Goal: Task Accomplishment & Management: Manage account settings

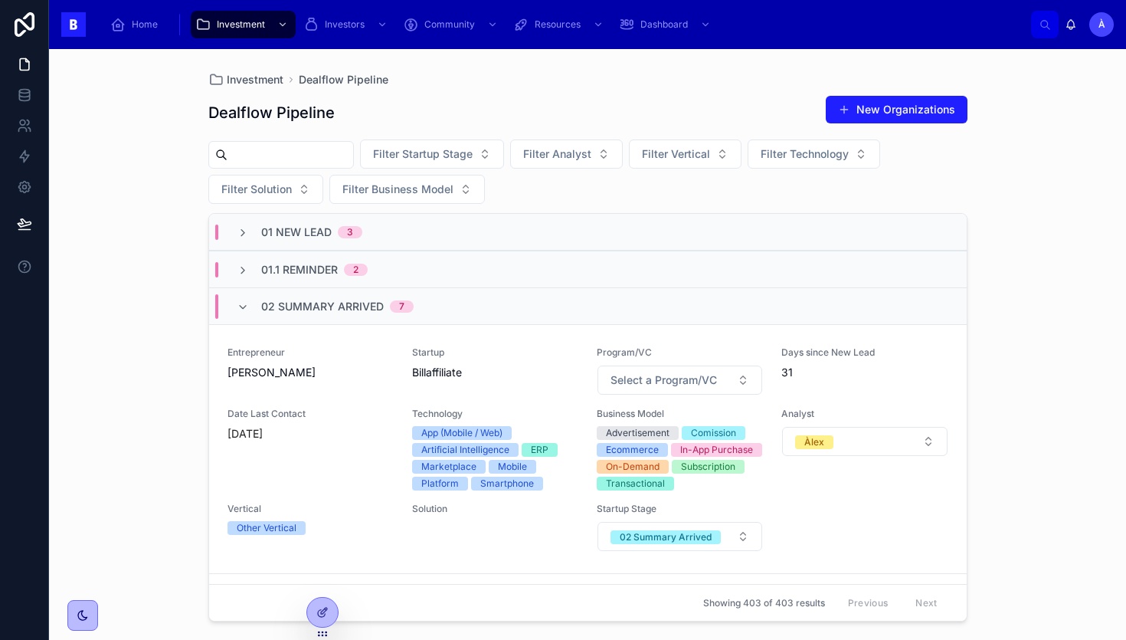
click at [329, 314] on div "02 Summary Arrived 7" at bounding box center [337, 306] width 152 height 25
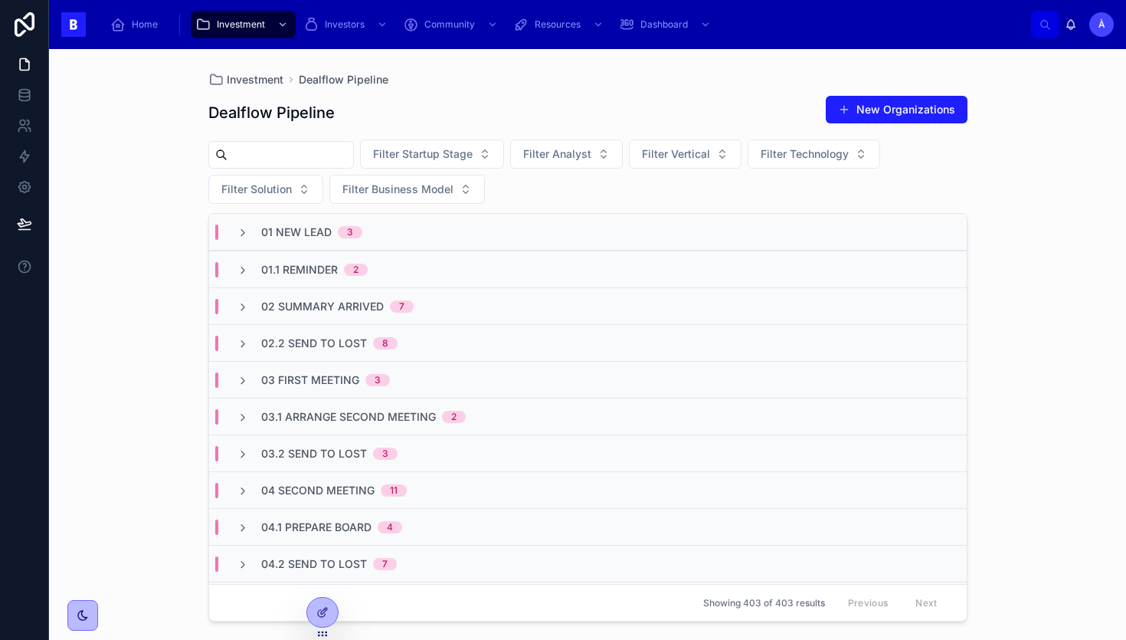
click at [323, 267] on span "01.1 Reminder" at bounding box center [299, 269] width 77 height 15
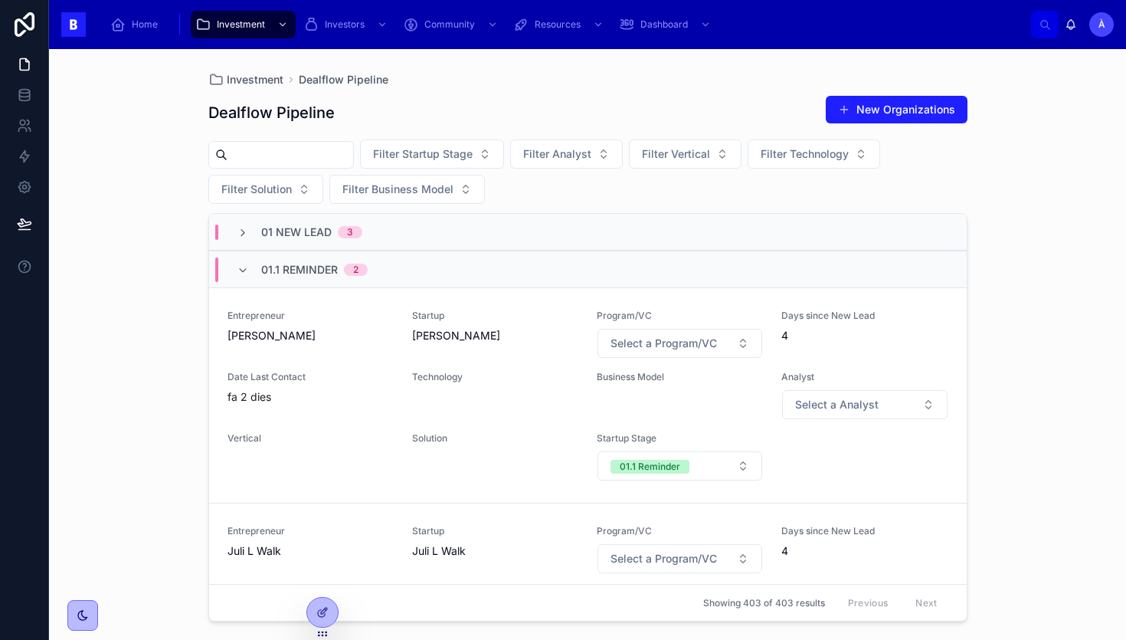
click at [323, 267] on span "01.1 Reminder" at bounding box center [299, 269] width 77 height 15
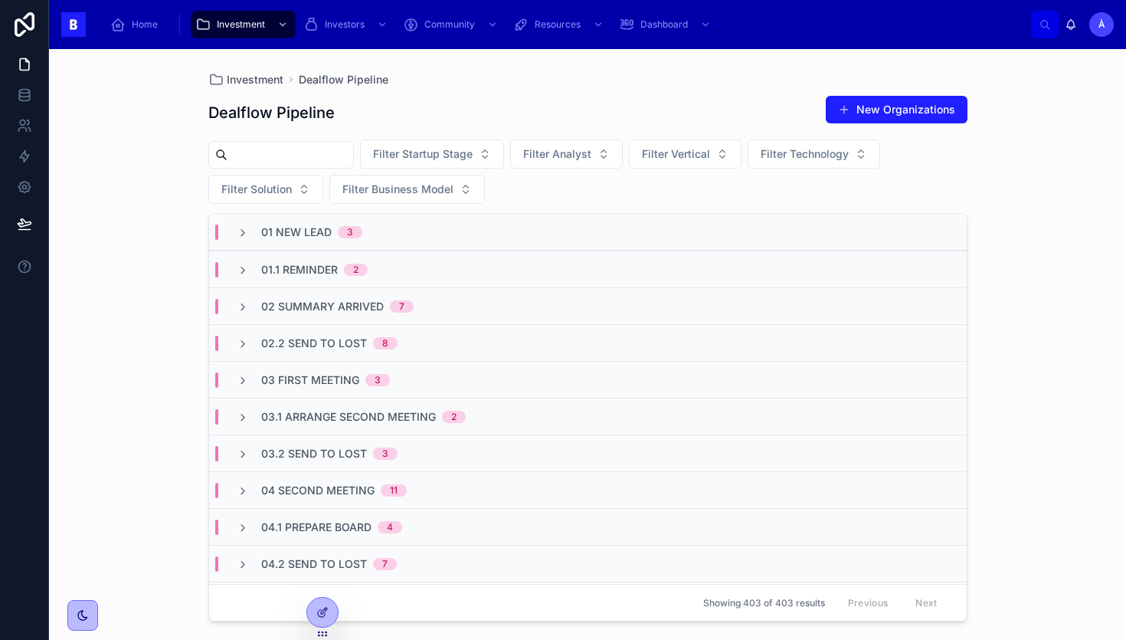
click at [323, 267] on span "01.1 Reminder" at bounding box center [299, 269] width 77 height 15
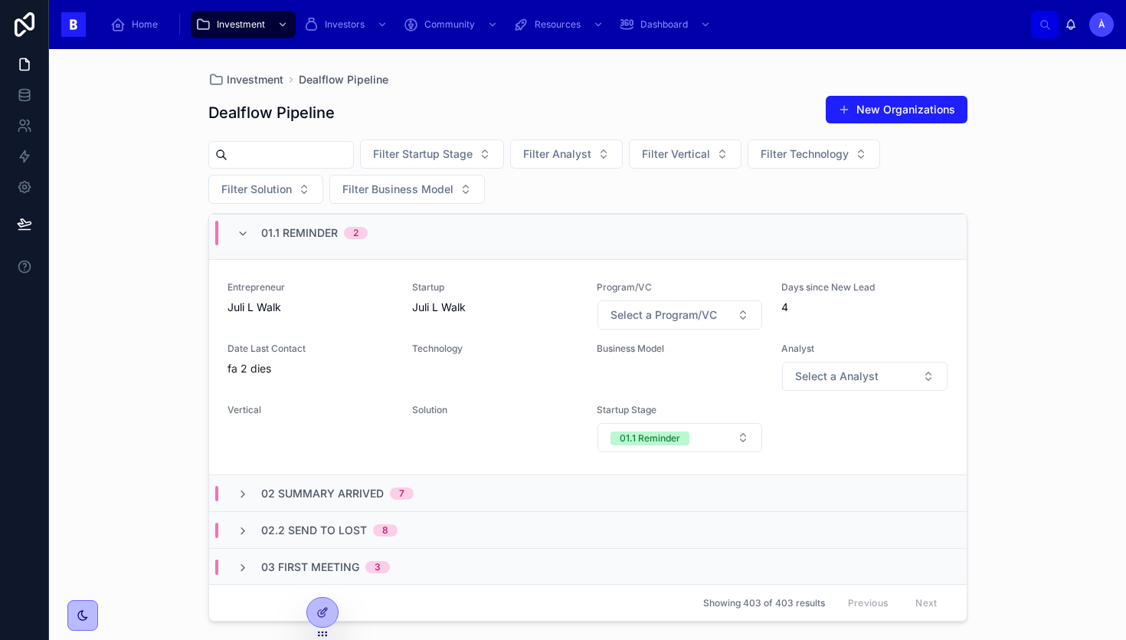
scroll to position [246, 0]
click at [342, 389] on div "Entrepreneur Juli L Walk Startup Juli L Walk Program/VC Select a Program/VC Day…" at bounding box center [588, 365] width 721 height 172
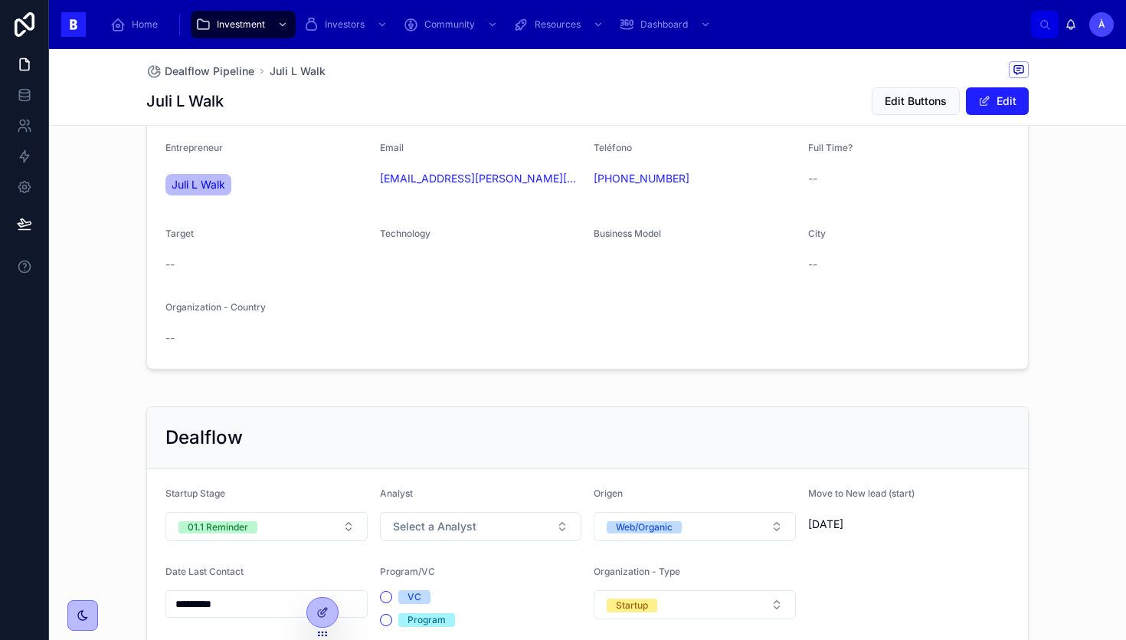
scroll to position [447, 0]
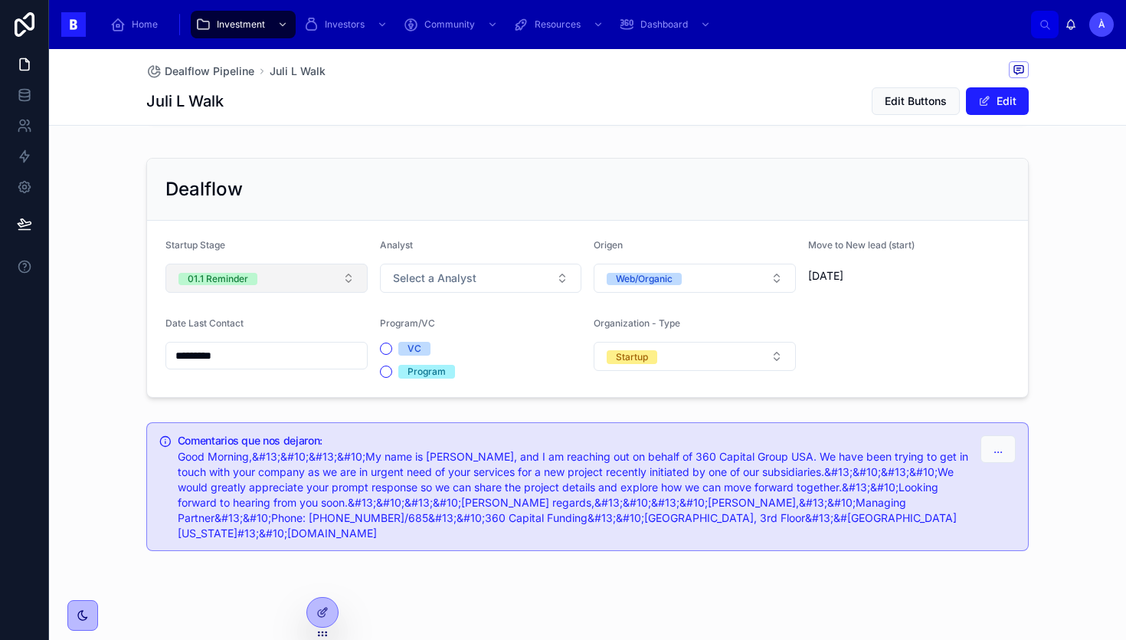
click at [267, 278] on button "01.1 Reminder" at bounding box center [266, 278] width 202 height 29
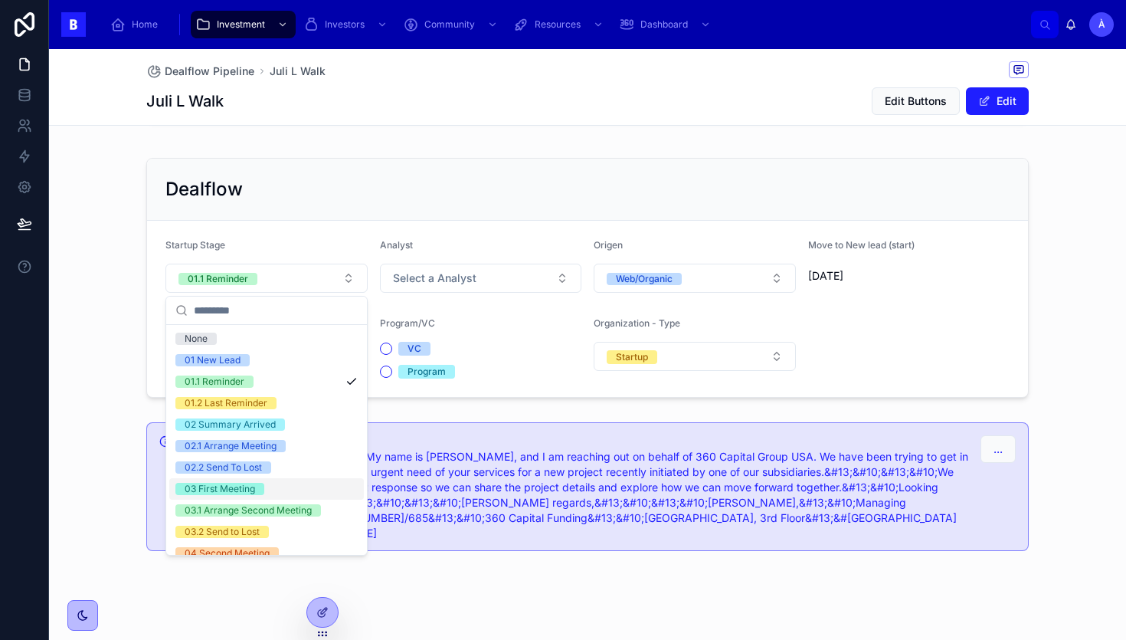
scroll to position [518, 0]
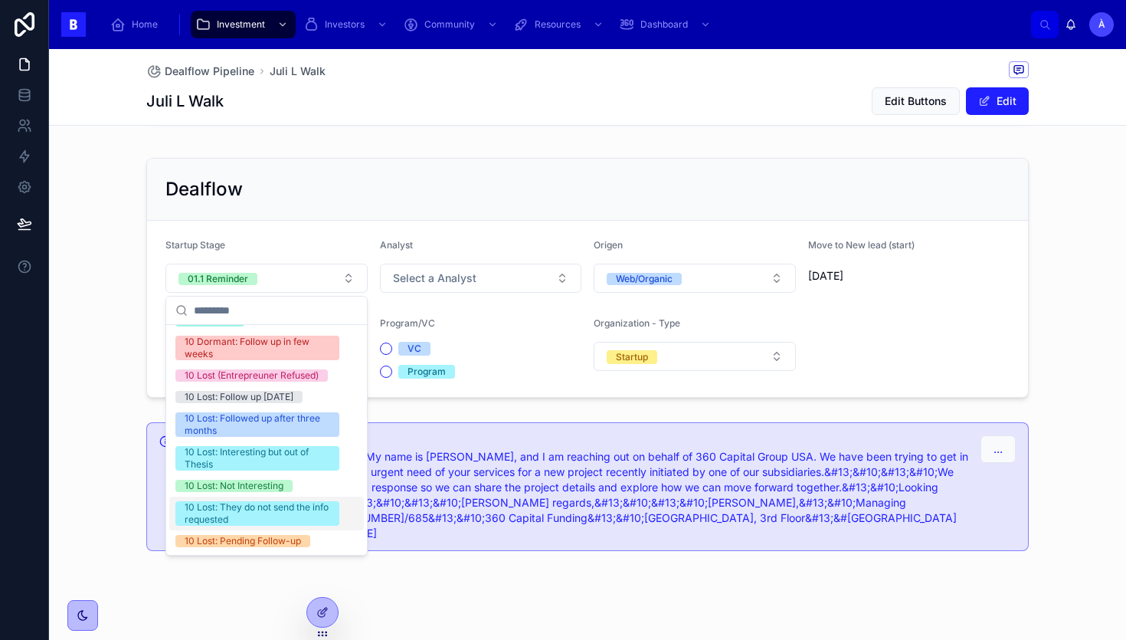
click at [414, 574] on div "Dealflow Pipeline Juli L Walk Juli L Walk Edit Buttons Edit Juli L Walk Edit Na…" at bounding box center [587, 128] width 1077 height 1053
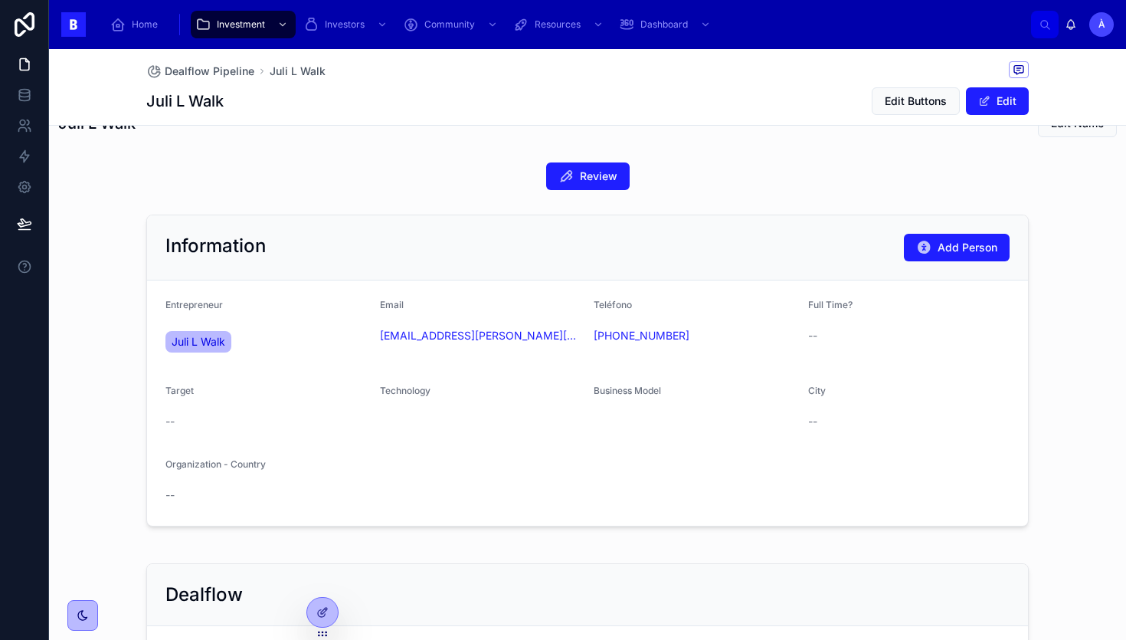
scroll to position [38, 0]
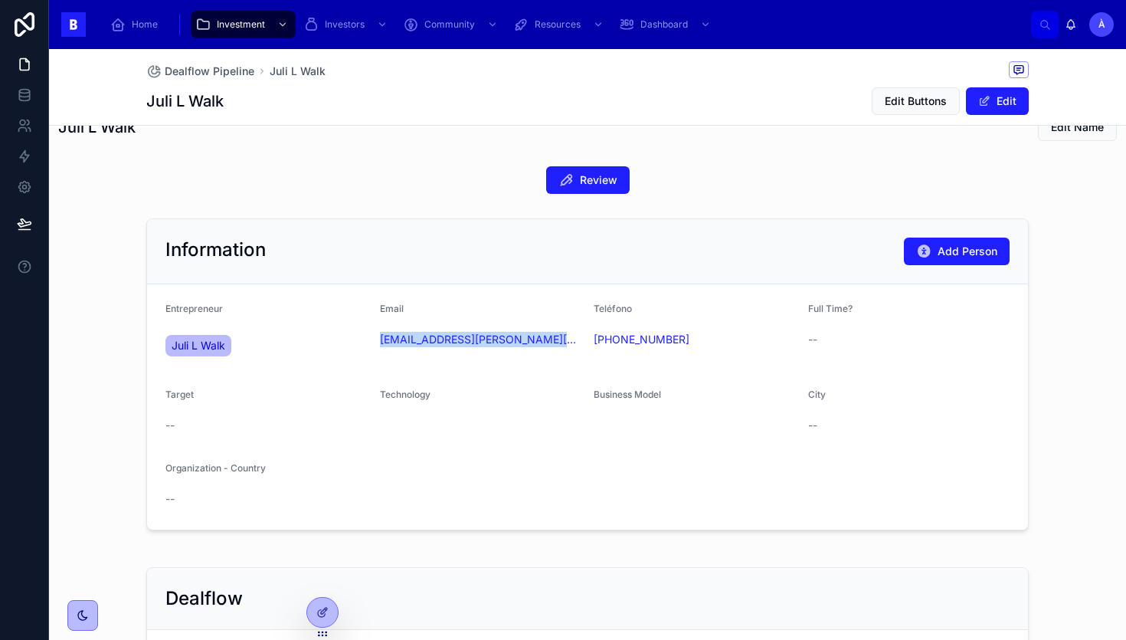
drag, startPoint x: 420, startPoint y: 359, endPoint x: 376, endPoint y: 345, distance: 45.8
click at [376, 345] on form "Entrepreneur Juli L Walk Email [EMAIL_ADDRESS][PERSON_NAME][DOMAIN_NAME] Teléfo…" at bounding box center [587, 406] width 881 height 245
copy link "[EMAIL_ADDRESS][PERSON_NAME][DOMAIN_NAME]"
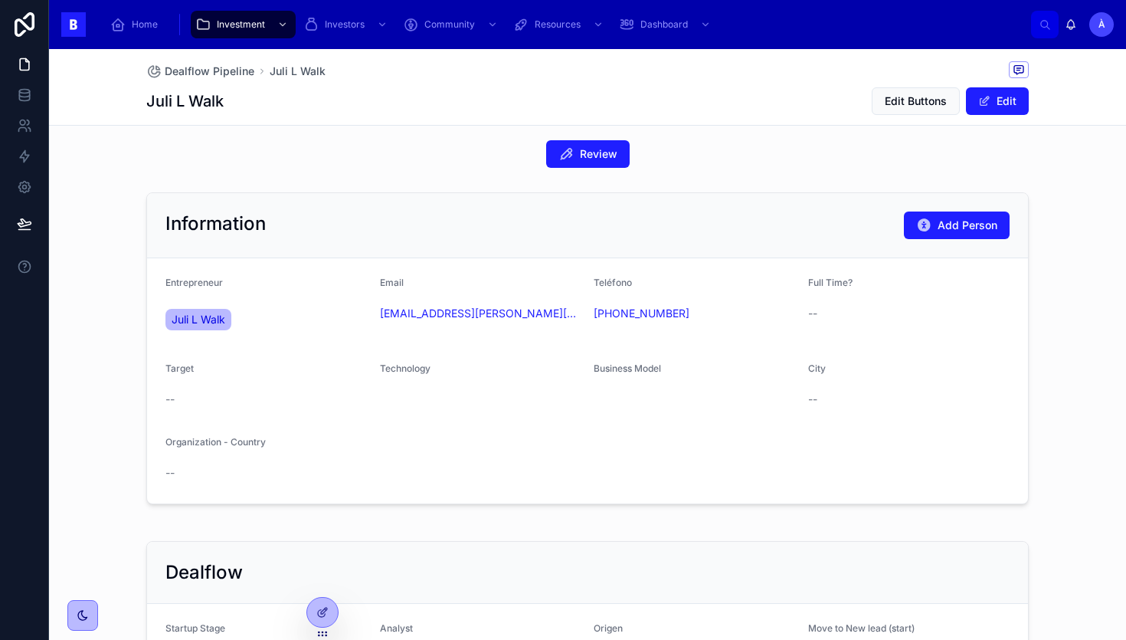
scroll to position [59, 0]
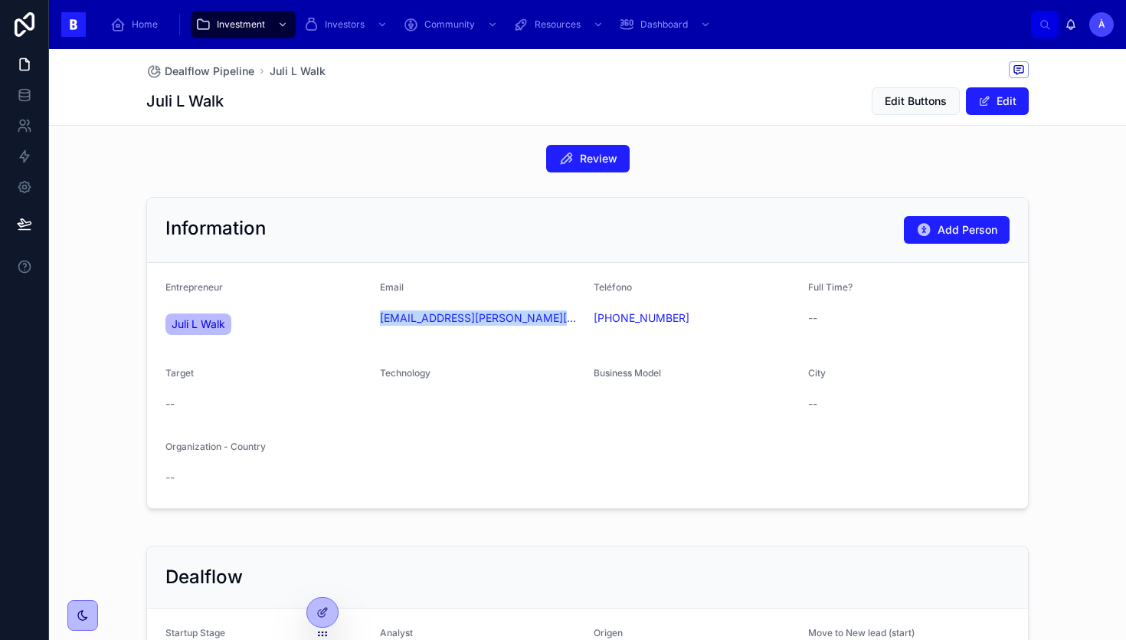
drag, startPoint x: 445, startPoint y: 340, endPoint x: 376, endPoint y: 323, distance: 71.2
click at [376, 323] on form "Entrepreneur Juli L Walk Email [EMAIL_ADDRESS][PERSON_NAME][DOMAIN_NAME] Teléfo…" at bounding box center [587, 385] width 881 height 245
copy link "[EMAIL_ADDRESS][PERSON_NAME][DOMAIN_NAME]"
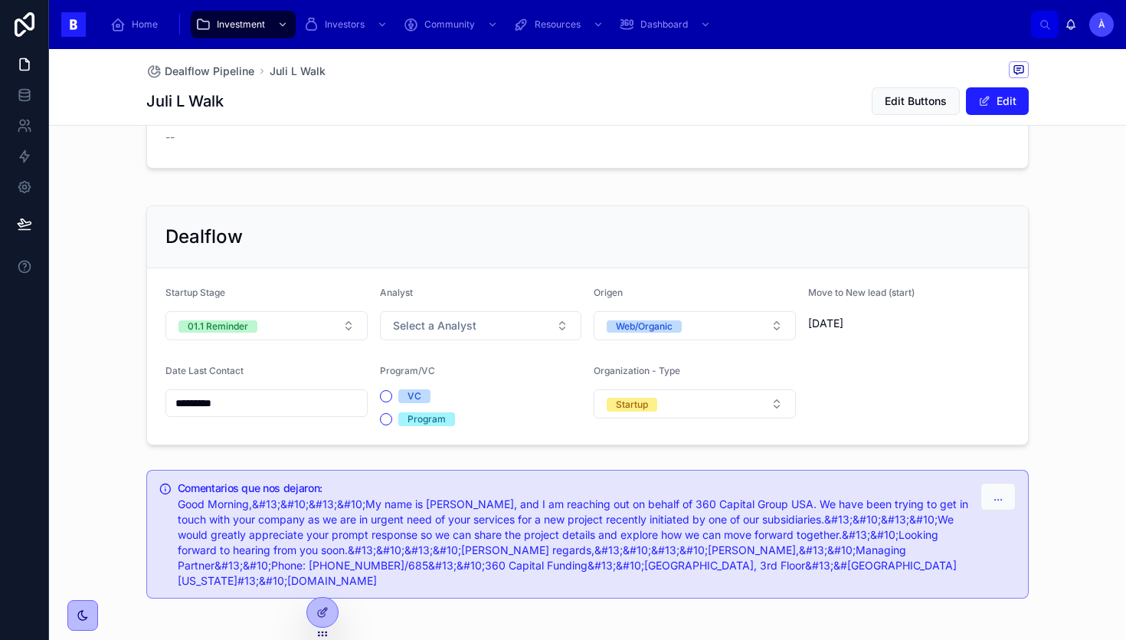
scroll to position [447, 0]
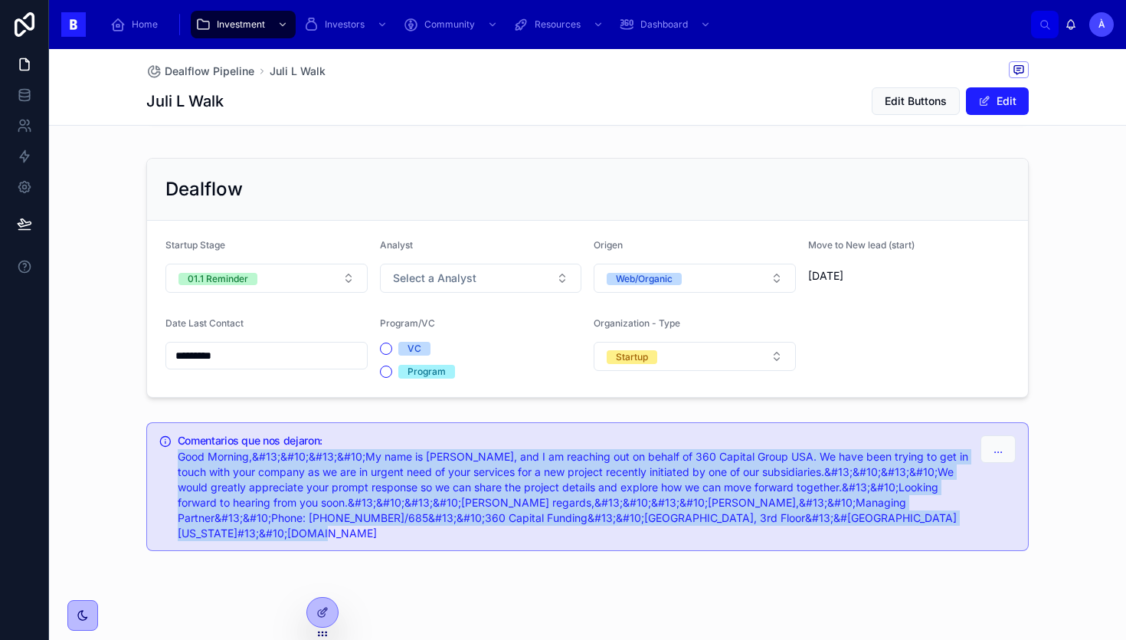
drag, startPoint x: 952, startPoint y: 516, endPoint x: 167, endPoint y: 457, distance: 787.5
click at [168, 457] on div "Comentarios que nos dejaron: Good Morning,&#13;&#10;&#13;&#10;My name is [PERSO…" at bounding box center [587, 486] width 883 height 129
copy span "Good Morning,&#13;&#10;&#13;&#10;My name is [PERSON_NAME], and I am reaching ou…"
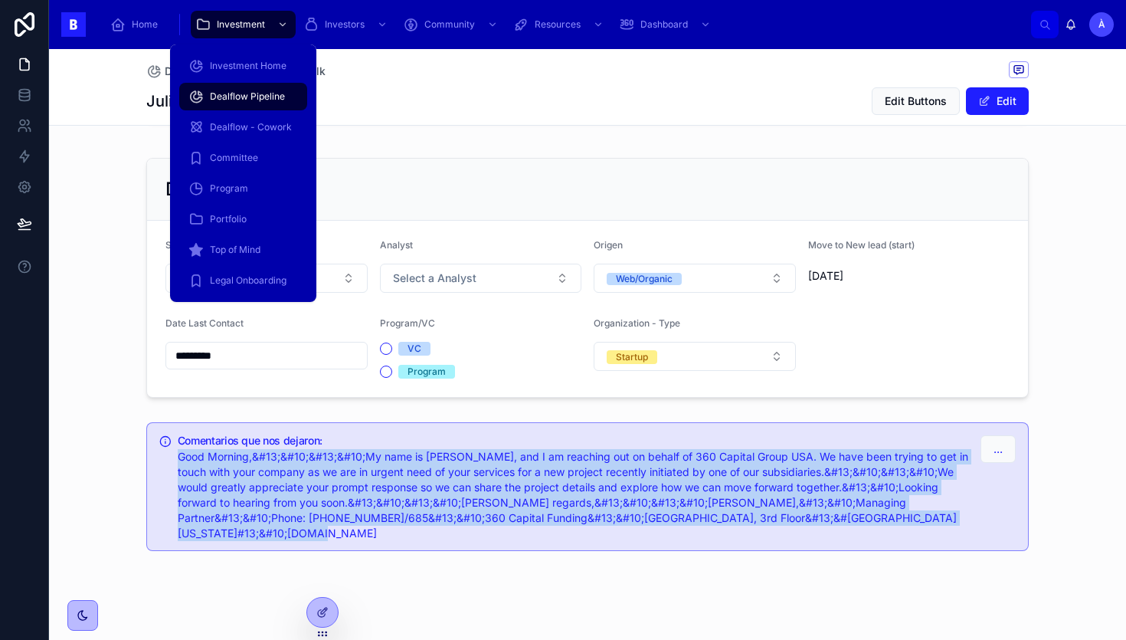
click at [251, 103] on div "Dealflow Pipeline" at bounding box center [243, 96] width 110 height 25
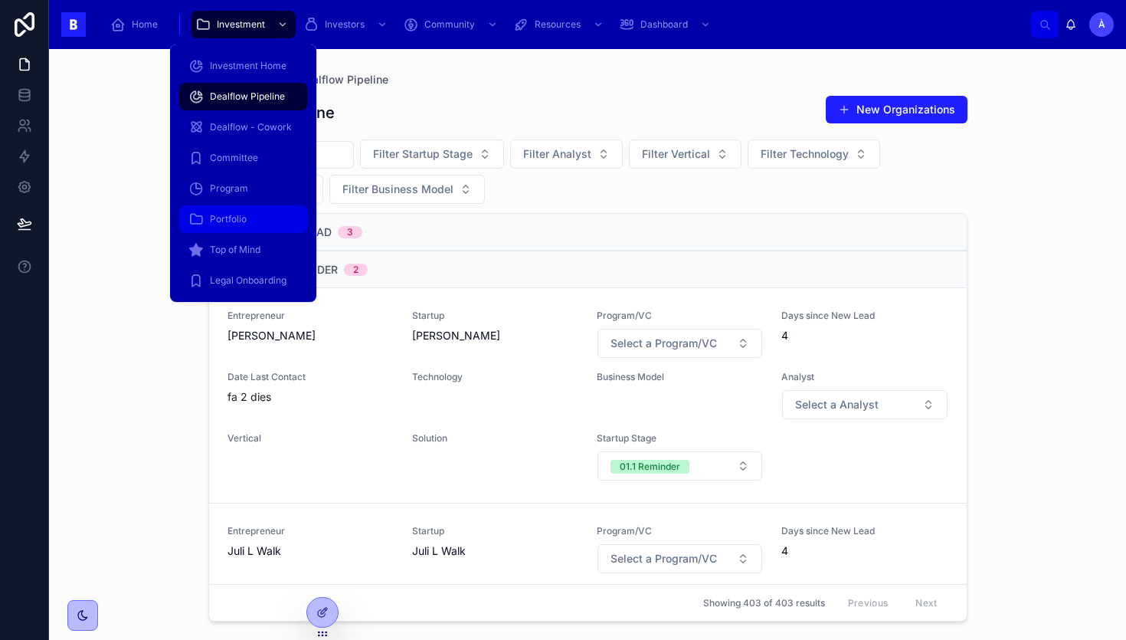
click at [251, 221] on div "Portfolio" at bounding box center [243, 219] width 110 height 25
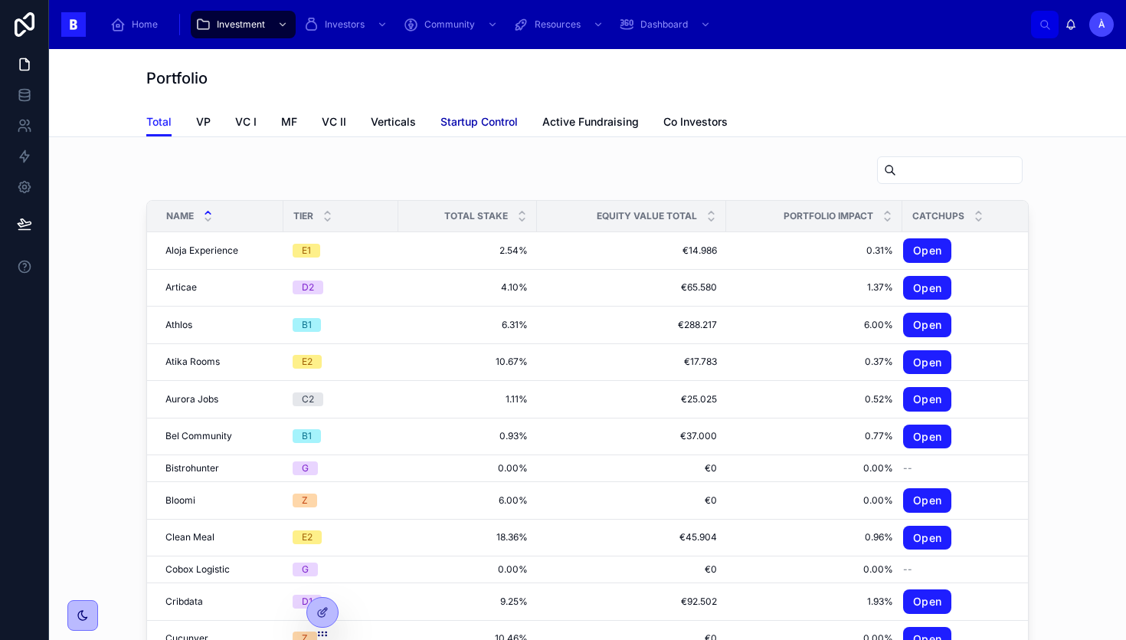
click at [502, 129] on span "Startup Control" at bounding box center [479, 121] width 77 height 15
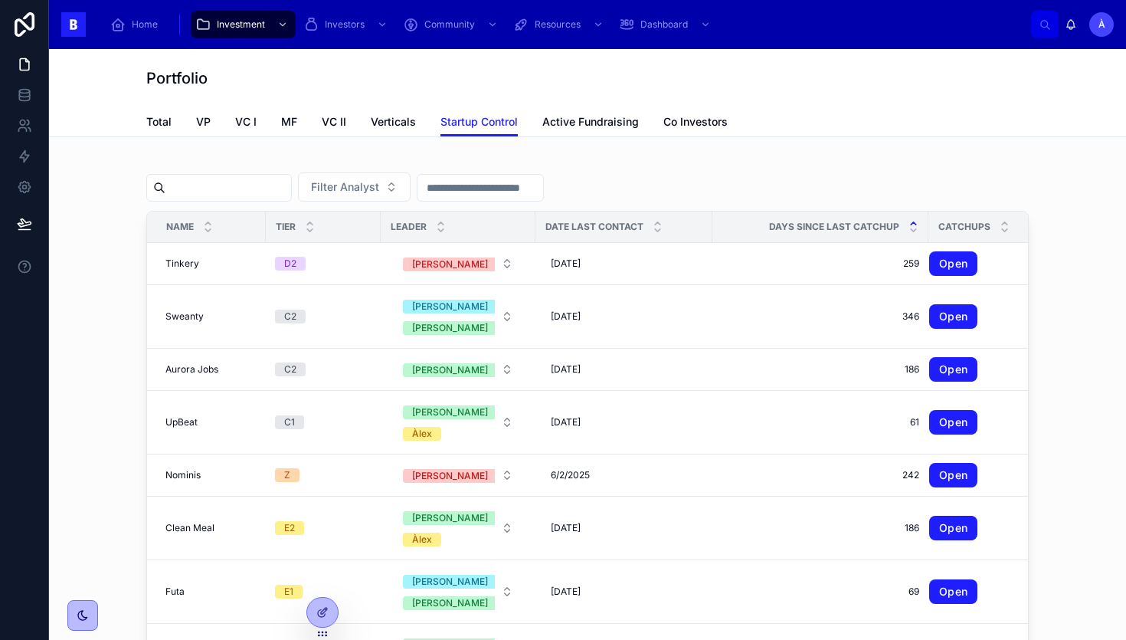
click at [909, 222] on icon at bounding box center [914, 223] width 10 height 10
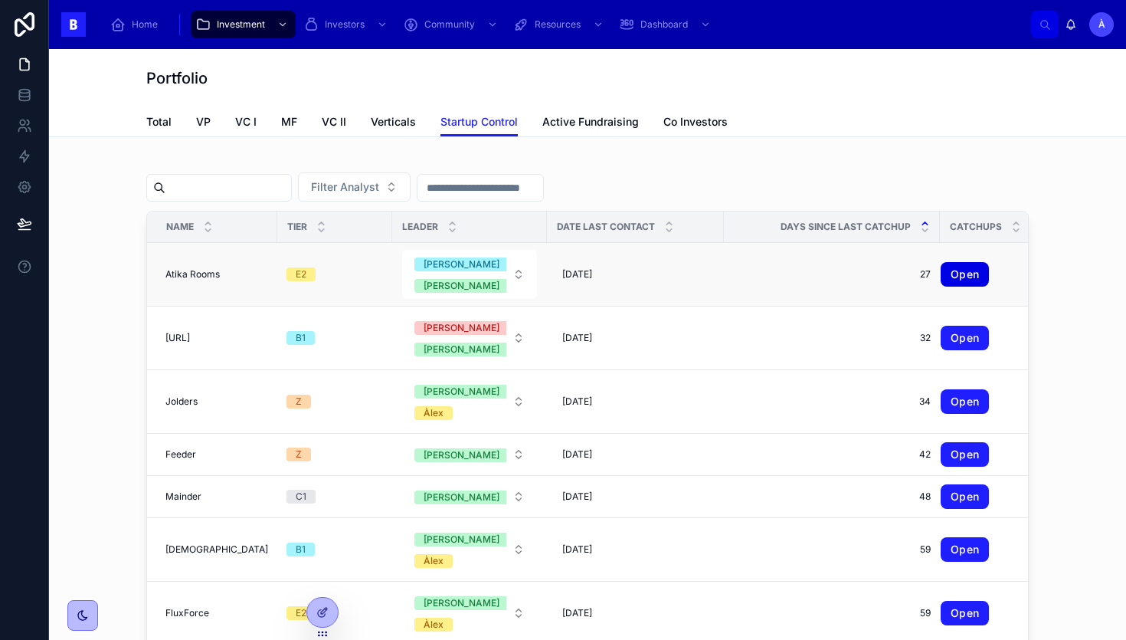
click at [941, 274] on link "Open" at bounding box center [965, 274] width 48 height 25
click at [920, 224] on icon at bounding box center [925, 223] width 10 height 10
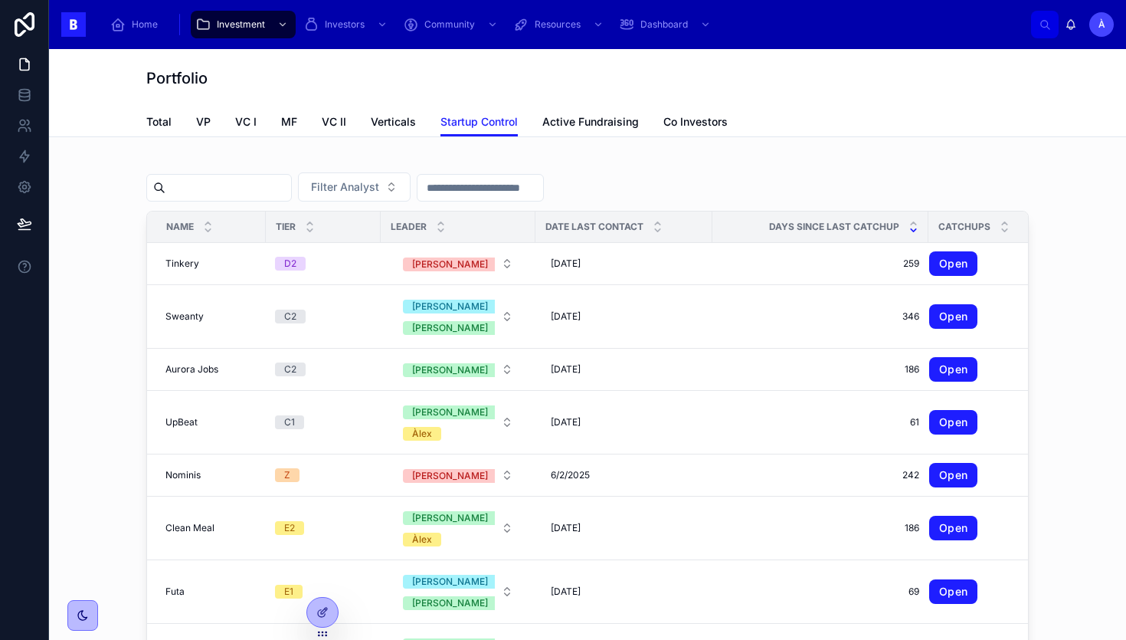
click at [909, 229] on icon at bounding box center [914, 230] width 10 height 10
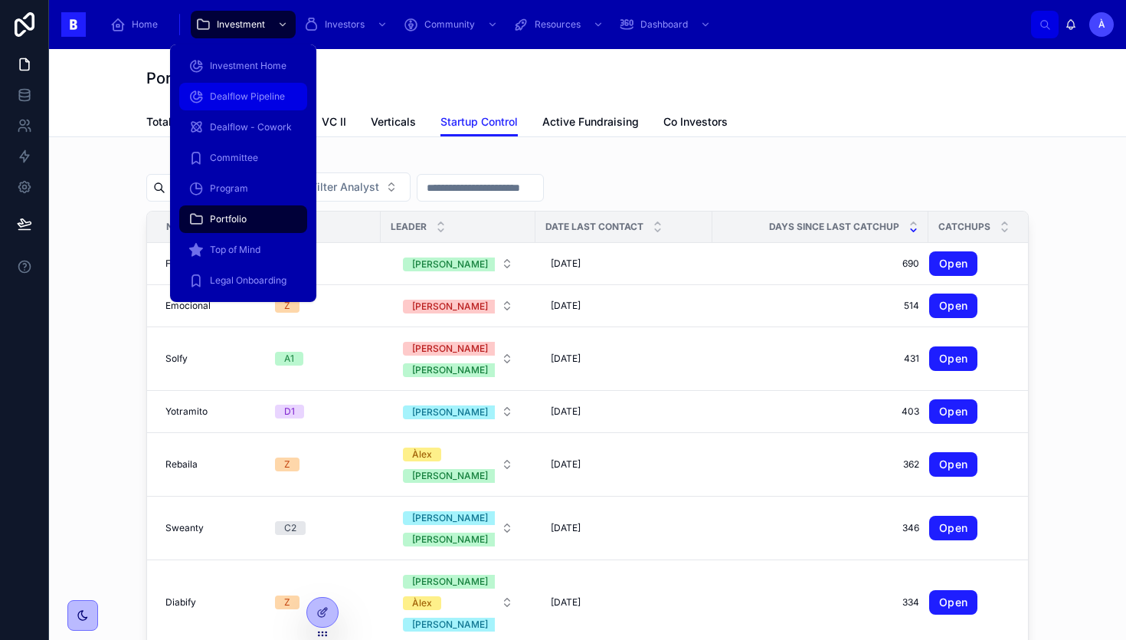
click at [235, 97] on span "Dealflow Pipeline" at bounding box center [247, 96] width 75 height 12
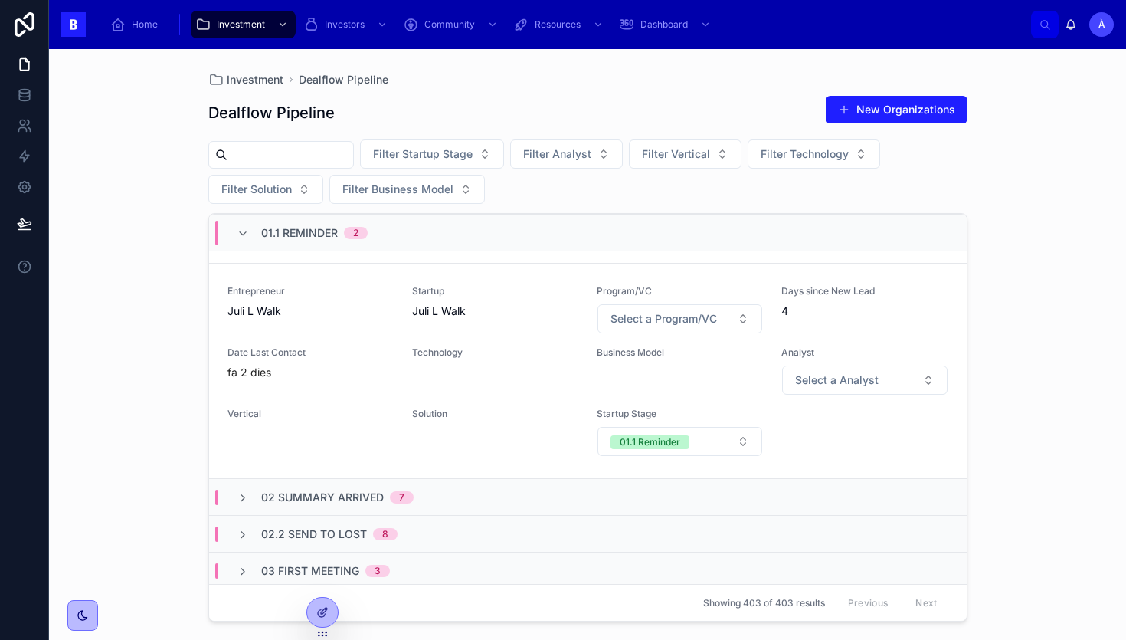
scroll to position [246, 0]
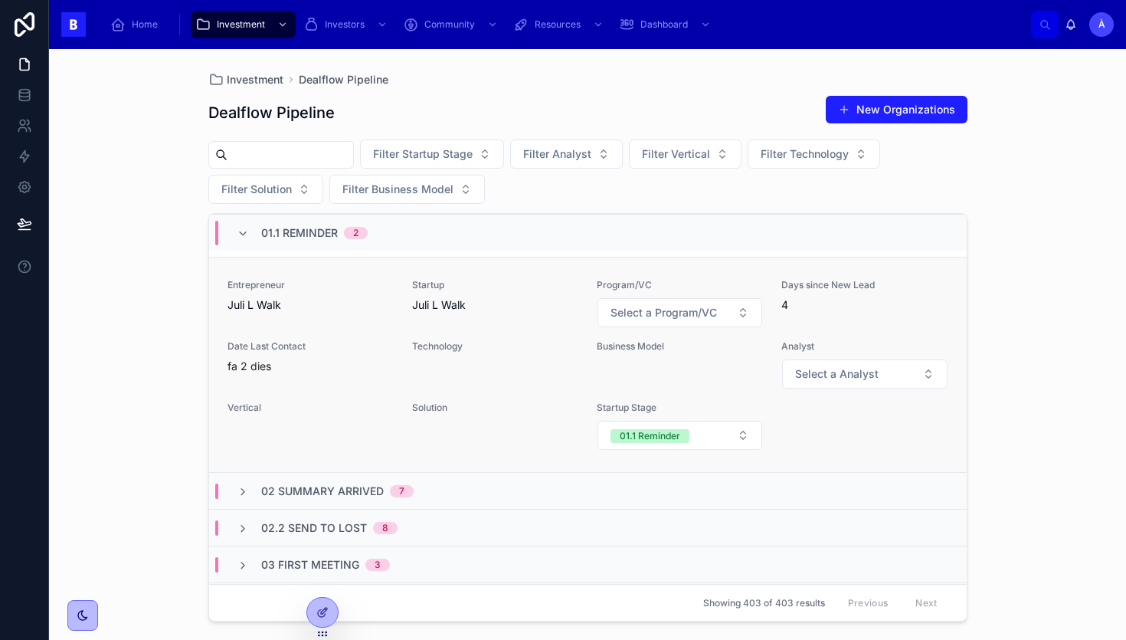
click at [460, 354] on div "Technology" at bounding box center [495, 349] width 166 height 18
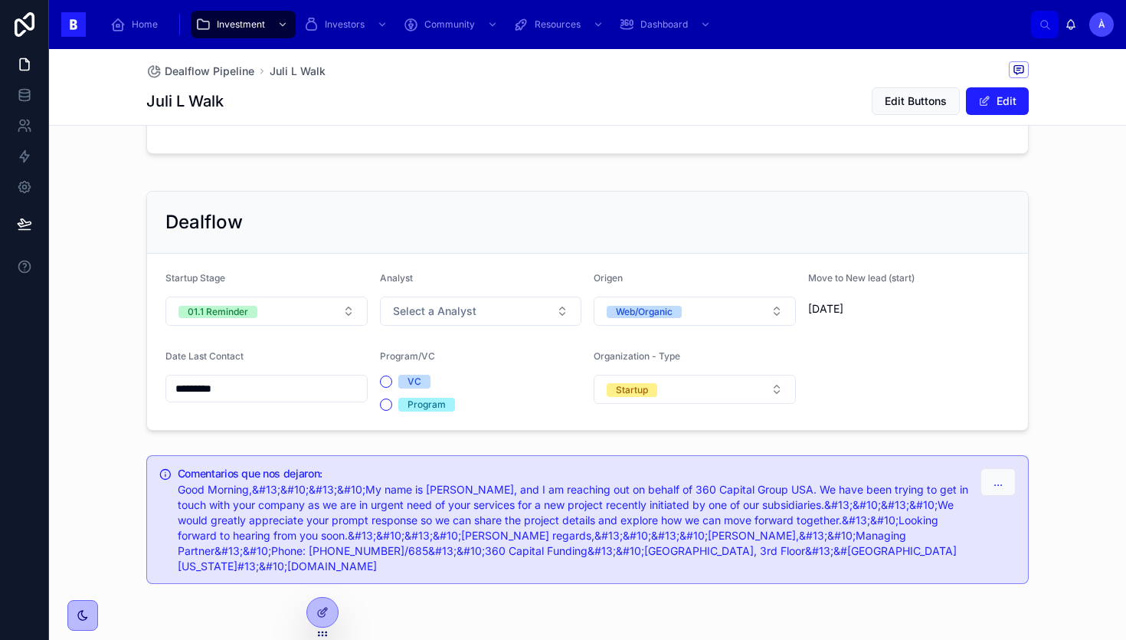
scroll to position [447, 0]
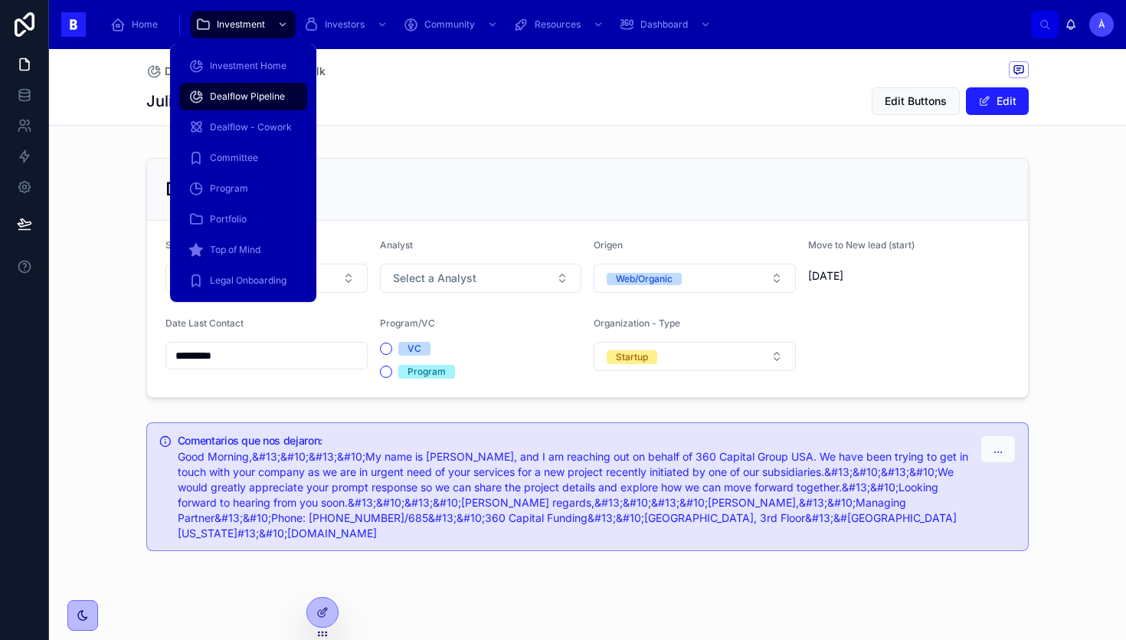
click at [221, 93] on span "Dealflow Pipeline" at bounding box center [247, 96] width 75 height 12
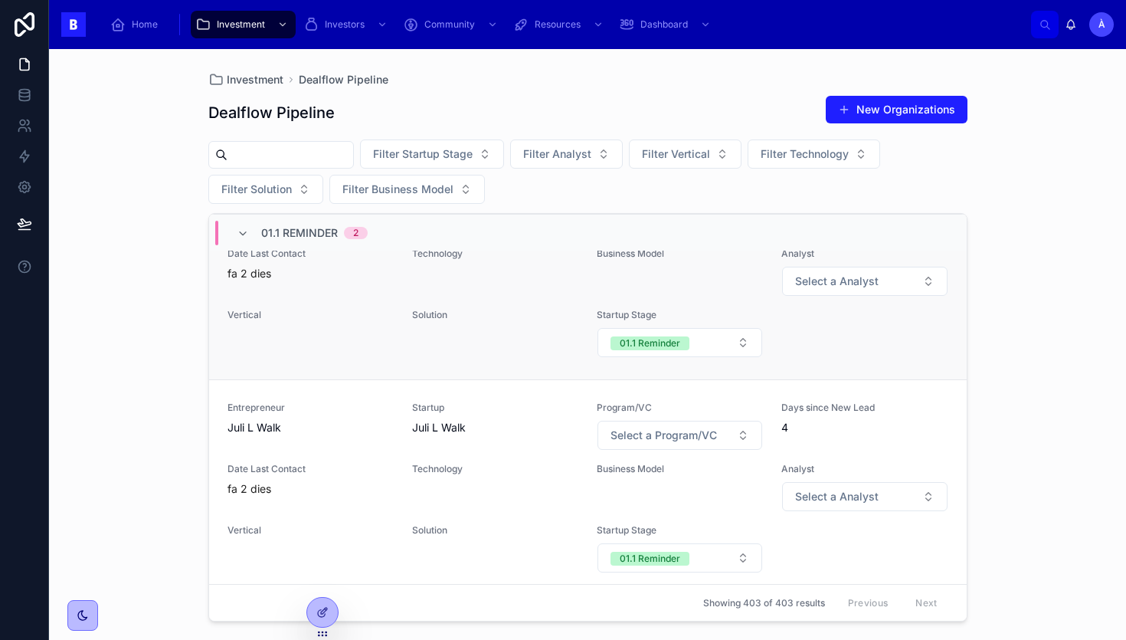
scroll to position [124, 0]
click at [402, 493] on div "Entrepreneur Juli L Walk Startup Juli L Walk Program/VC Select a Program/VC Day…" at bounding box center [588, 487] width 721 height 172
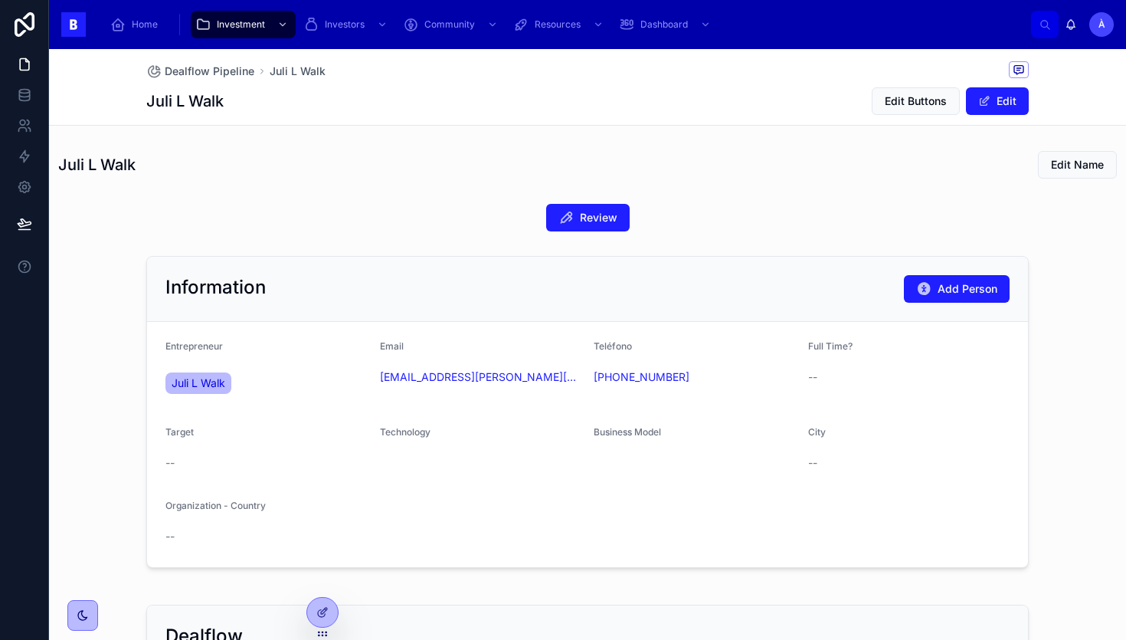
scroll to position [447, 0]
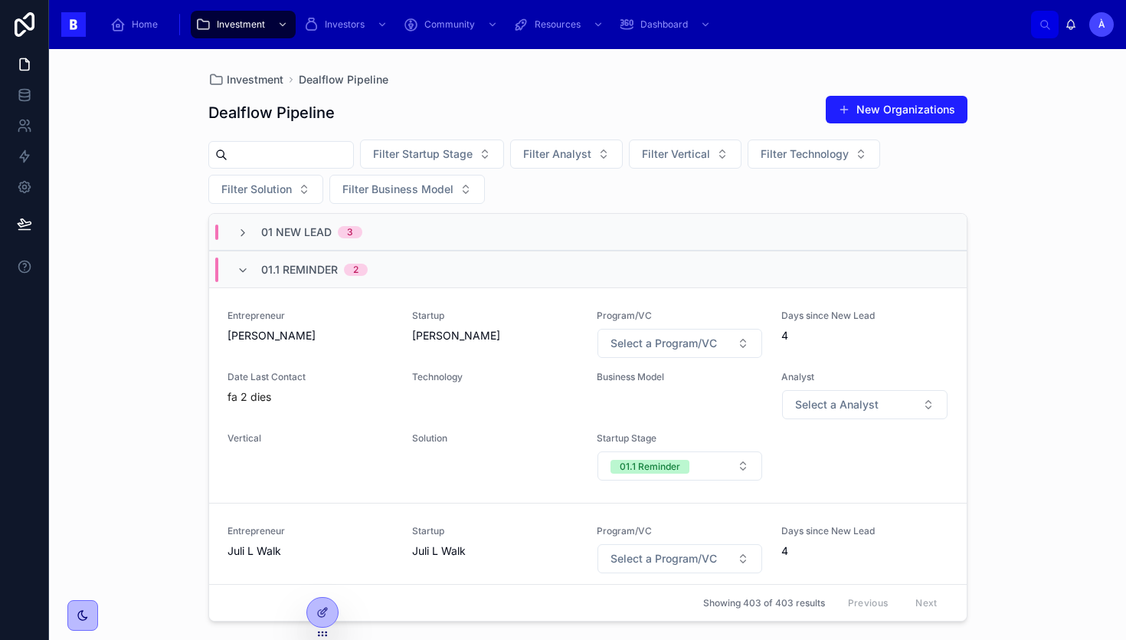
click at [314, 234] on span "01 New Lead" at bounding box center [296, 231] width 70 height 15
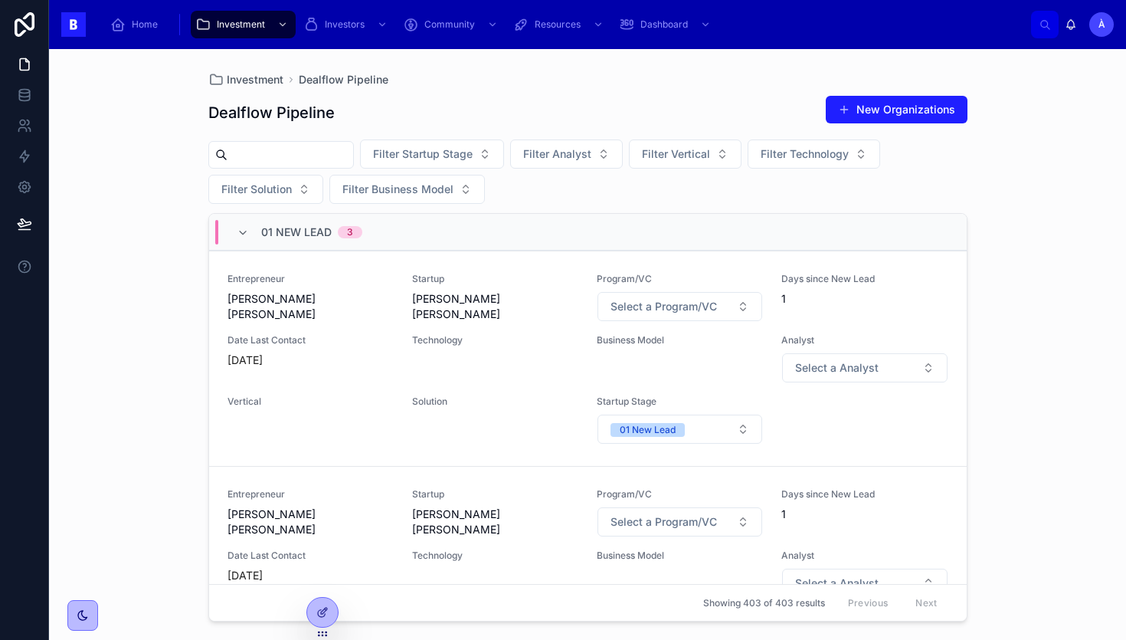
click at [314, 234] on span "01 New Lead" at bounding box center [296, 231] width 70 height 15
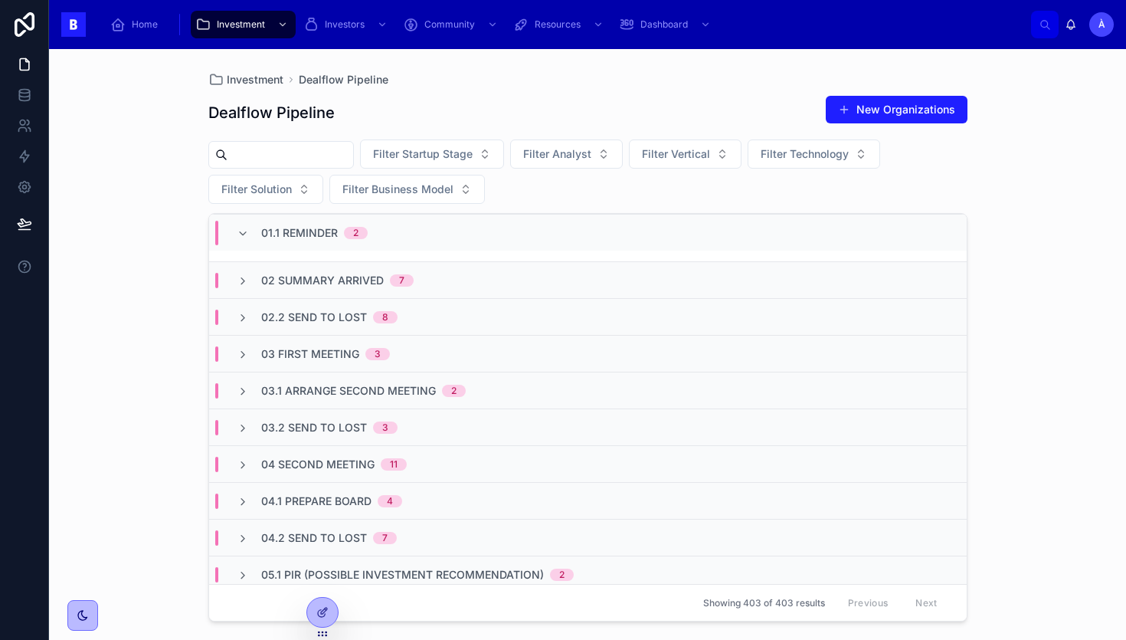
scroll to position [472, 0]
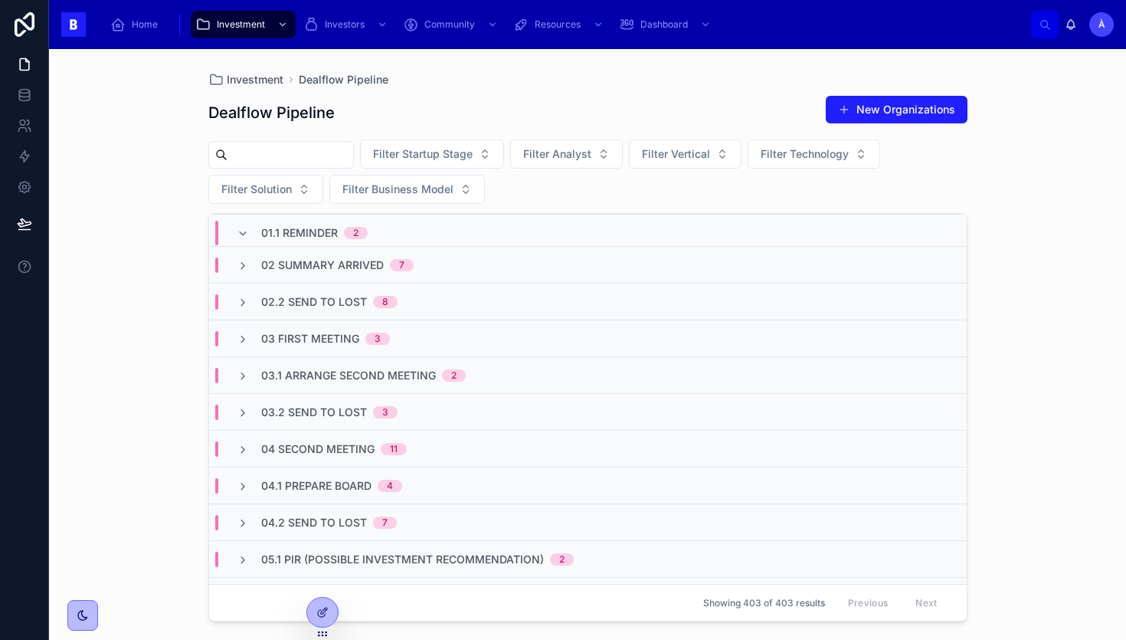
click at [323, 261] on span "02 Summary Arrived" at bounding box center [322, 264] width 123 height 15
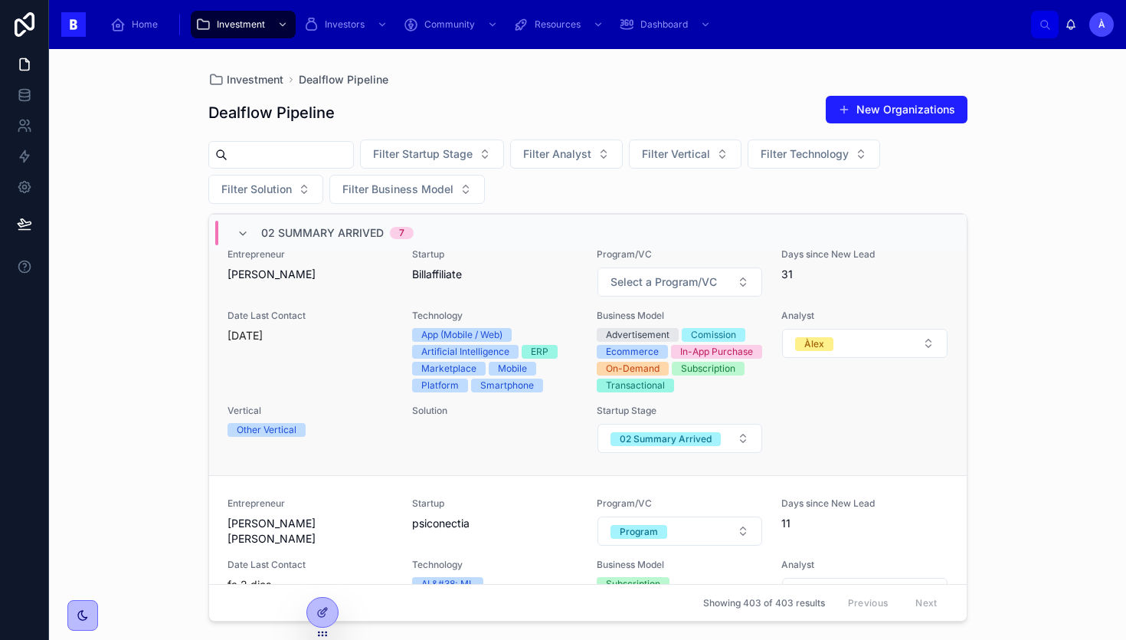
scroll to position [520, 0]
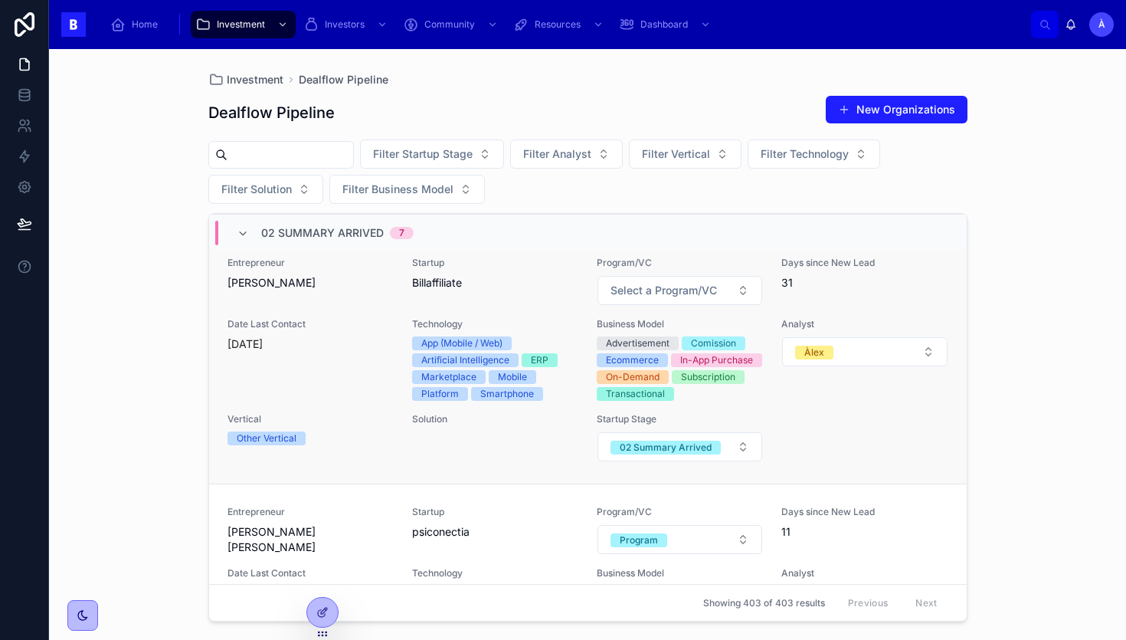
click at [331, 374] on div "Date Last Contact [DATE]" at bounding box center [311, 359] width 166 height 83
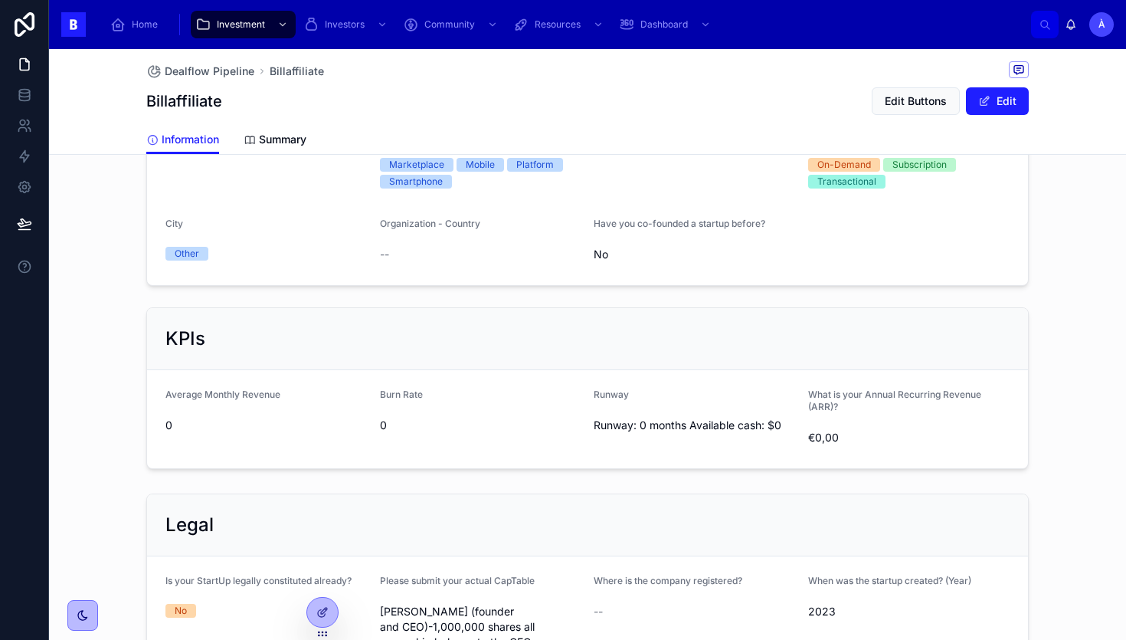
scroll to position [1125, 0]
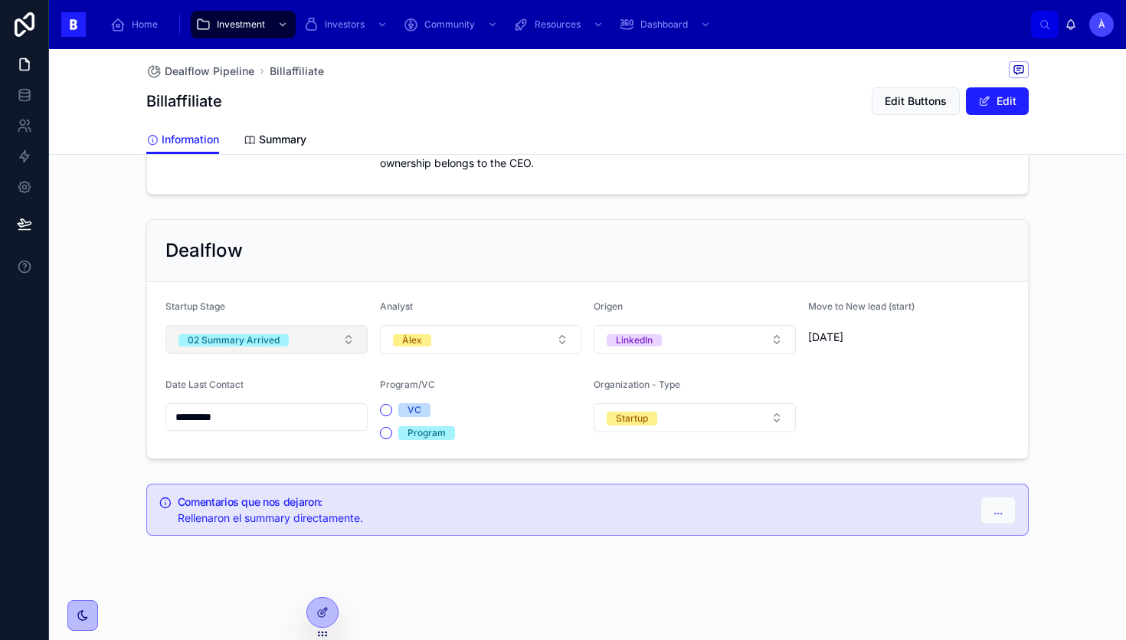
click at [280, 338] on span "02 Summary Arrived" at bounding box center [234, 340] width 110 height 12
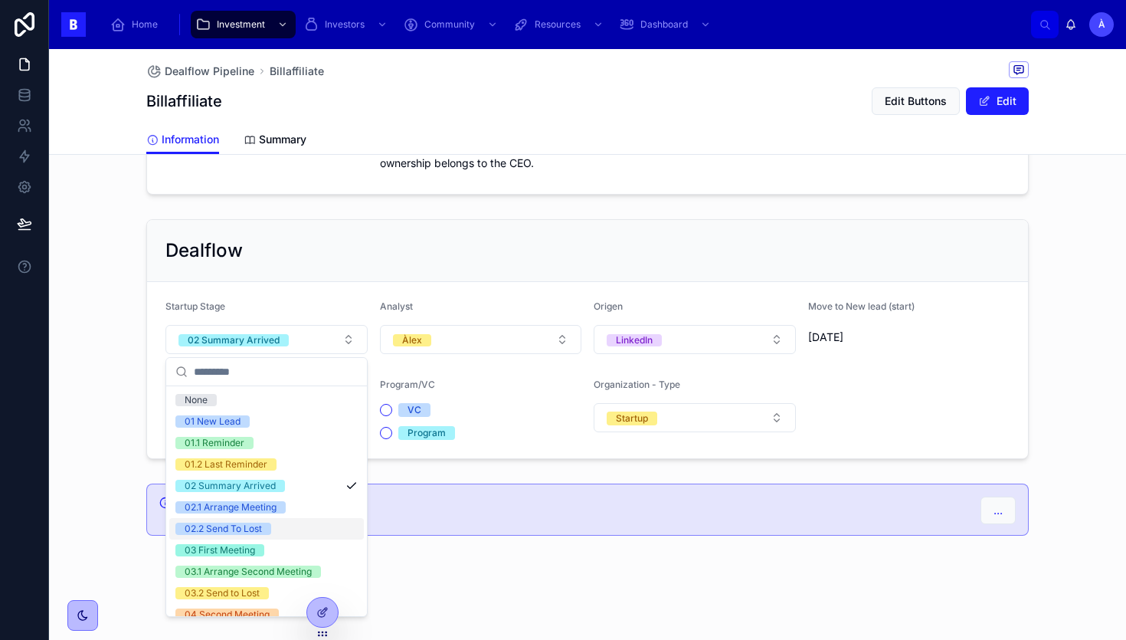
click at [240, 526] on div "02.2 Send To Lost" at bounding box center [223, 529] width 77 height 12
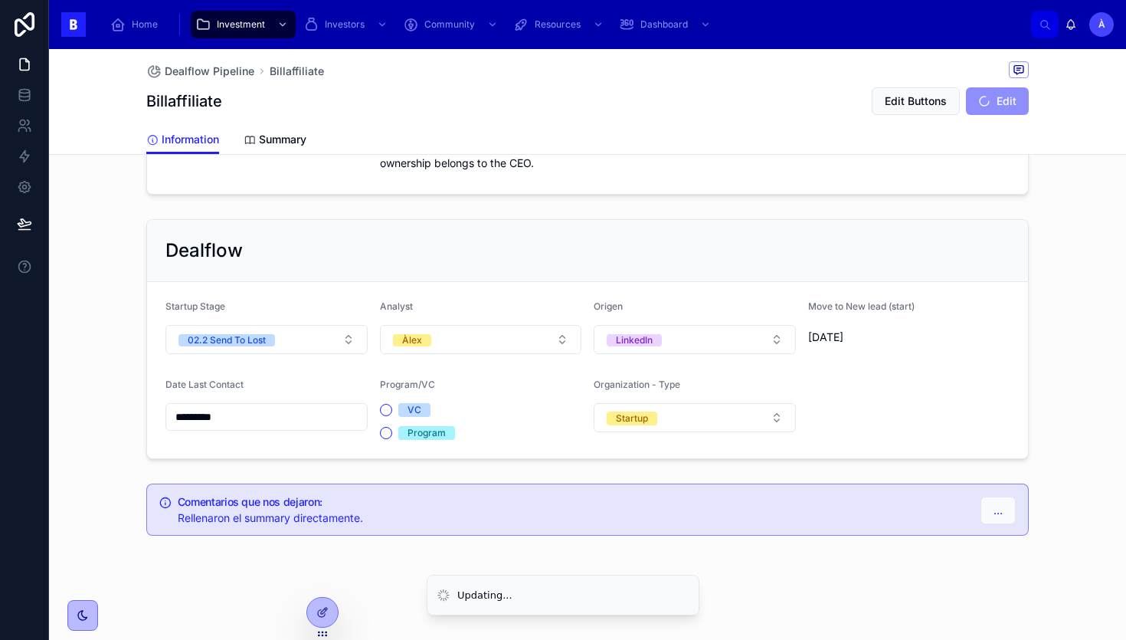
click at [396, 271] on div "Dealflow" at bounding box center [587, 251] width 881 height 62
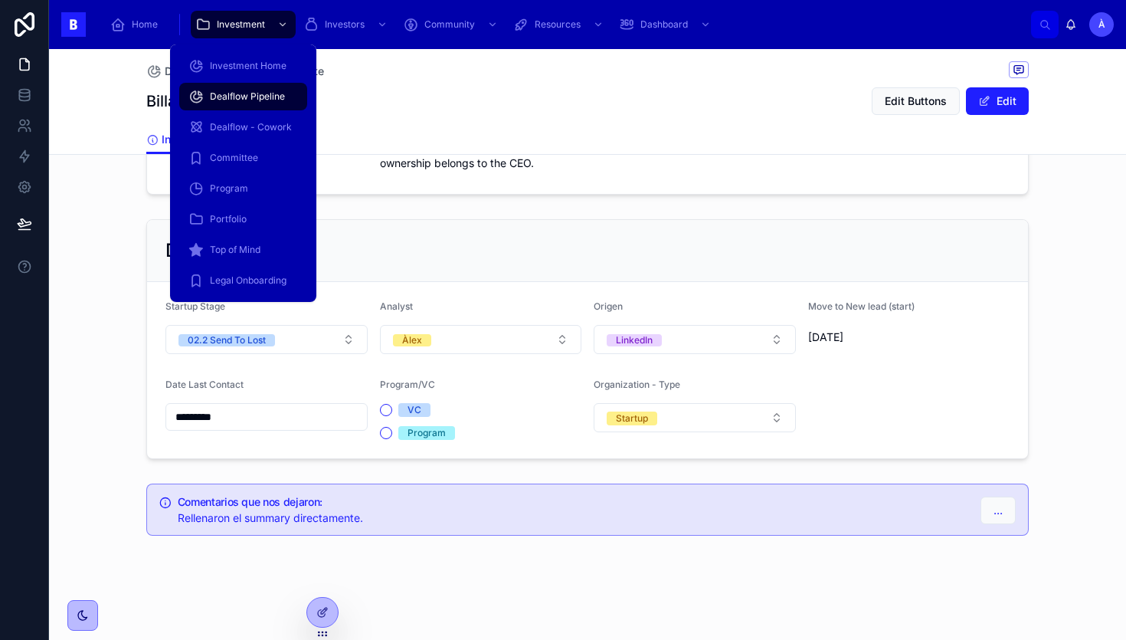
click at [253, 93] on span "Dealflow Pipeline" at bounding box center [247, 96] width 75 height 12
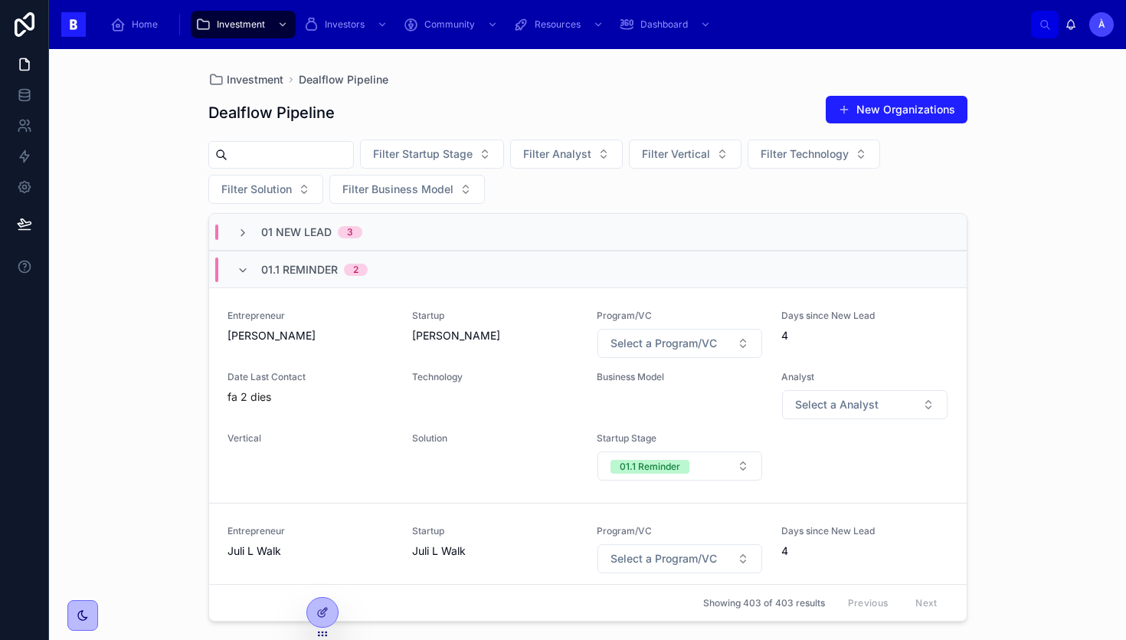
click at [326, 146] on input "text" at bounding box center [291, 154] width 126 height 21
click at [460, 107] on div "Dealflow Pipeline New Organizations" at bounding box center [587, 112] width 759 height 35
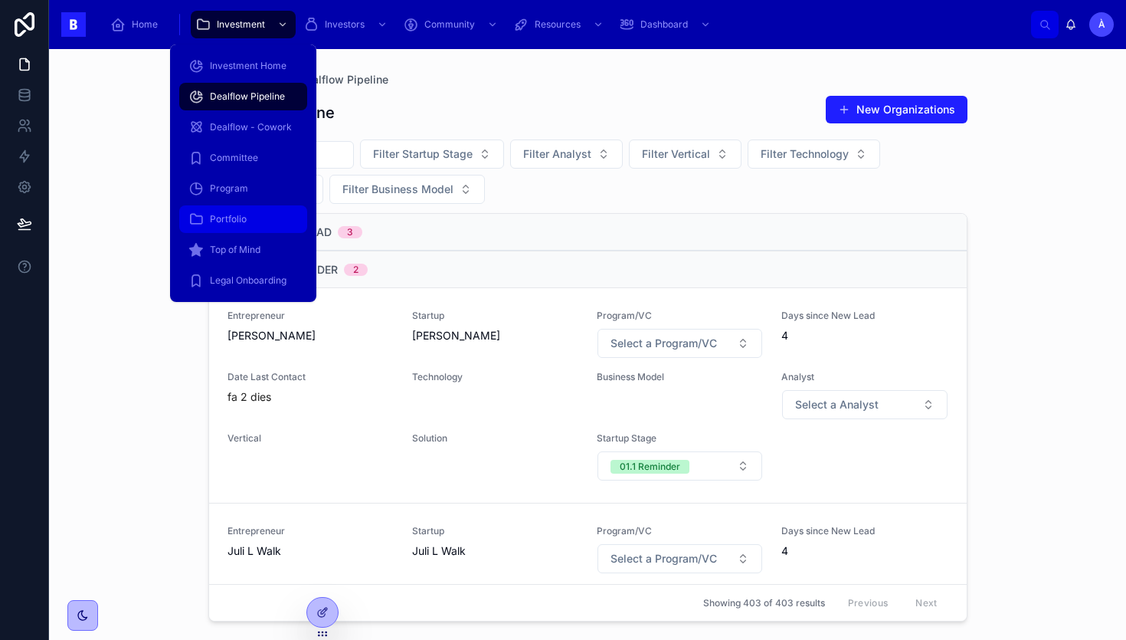
click at [224, 207] on div "Portfolio" at bounding box center [243, 219] width 110 height 25
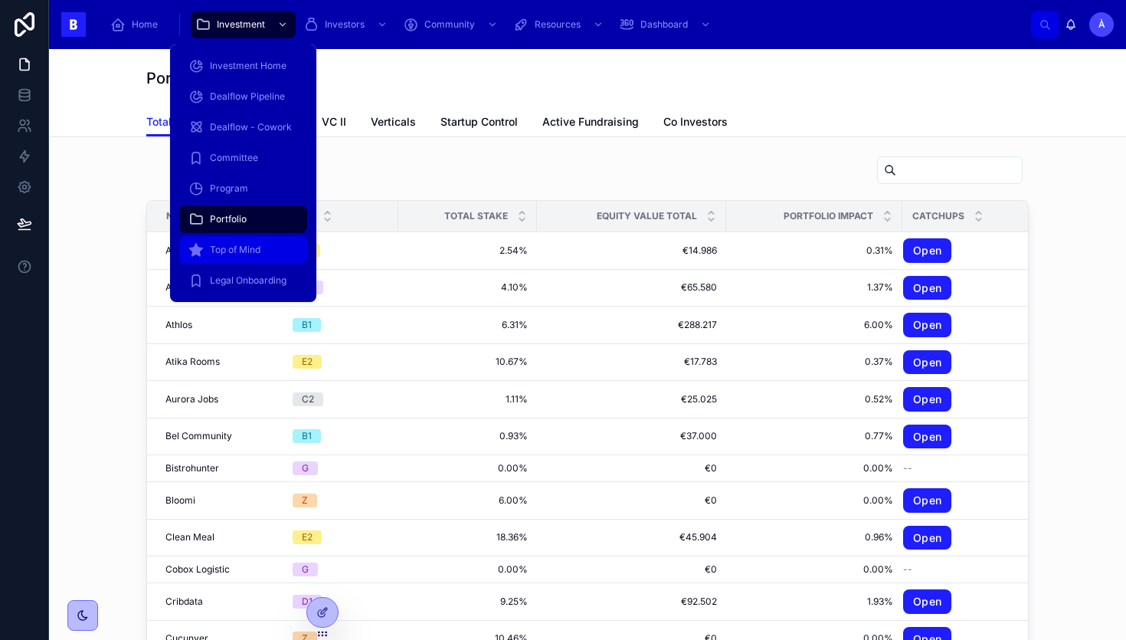
click at [227, 247] on span "Top of Mind" at bounding box center [235, 250] width 51 height 12
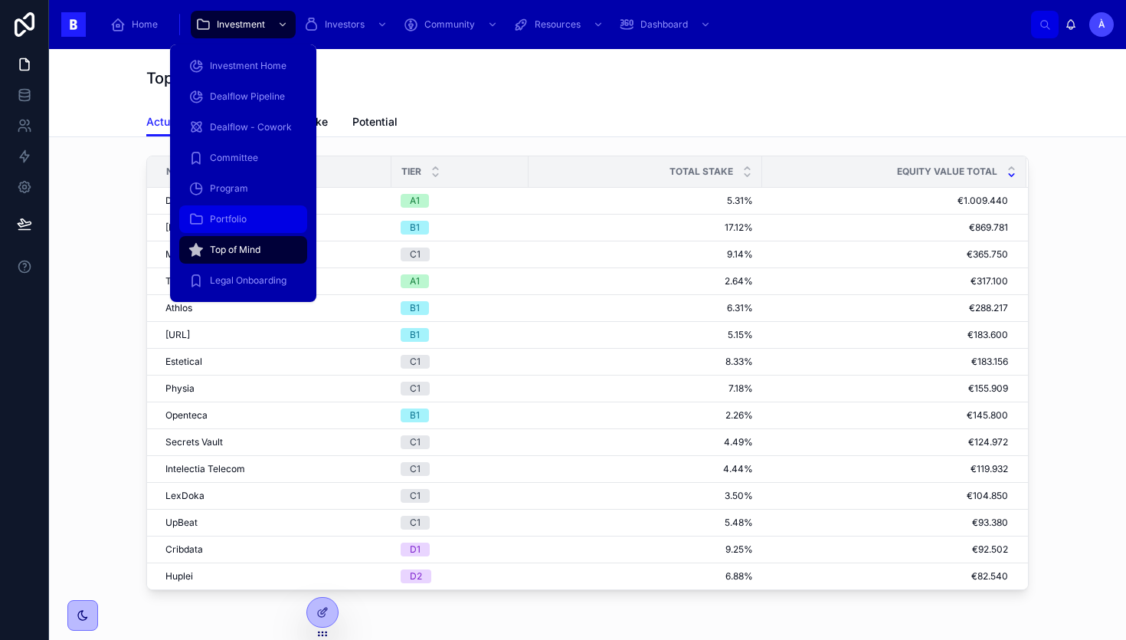
click at [224, 211] on div "Portfolio" at bounding box center [243, 219] width 110 height 25
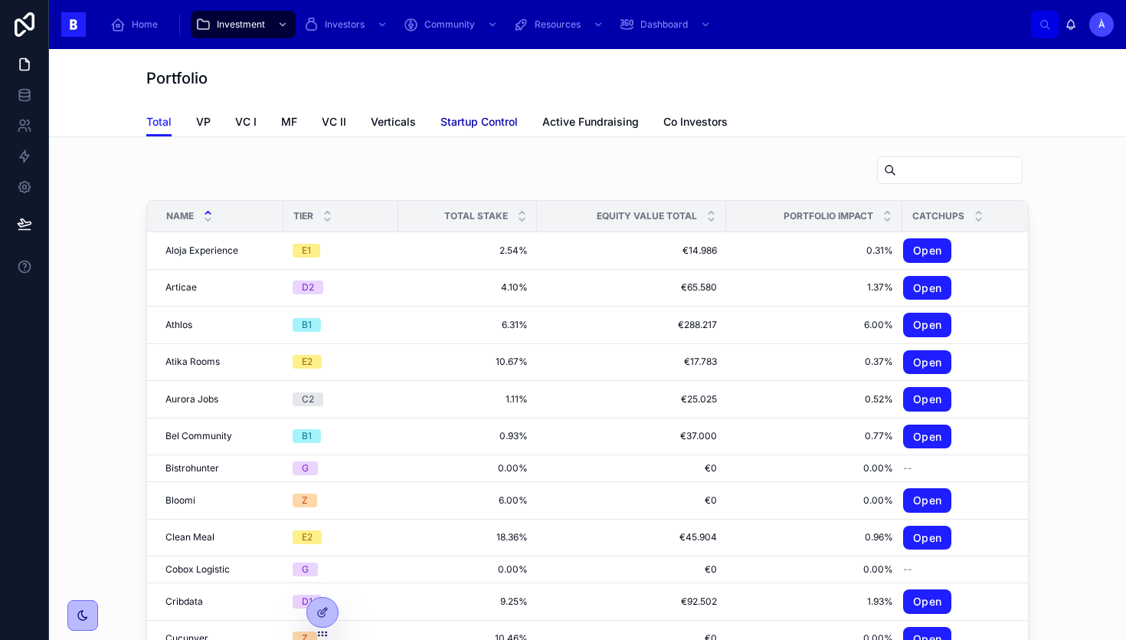
click at [460, 120] on span "Startup Control" at bounding box center [479, 121] width 77 height 15
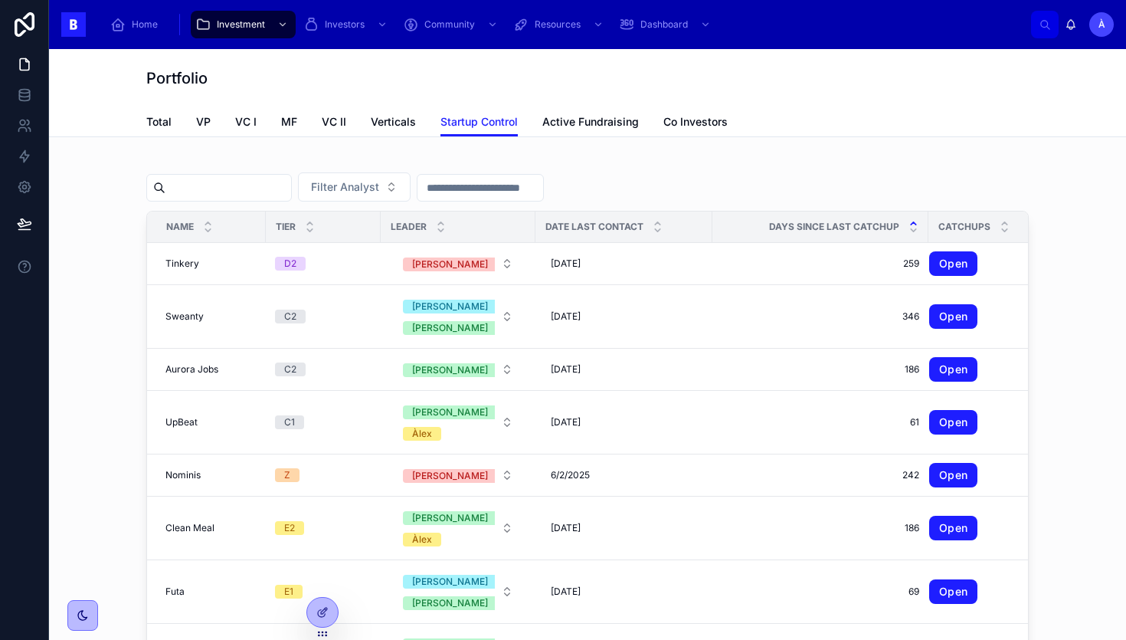
click at [911, 223] on icon at bounding box center [913, 223] width 5 height 2
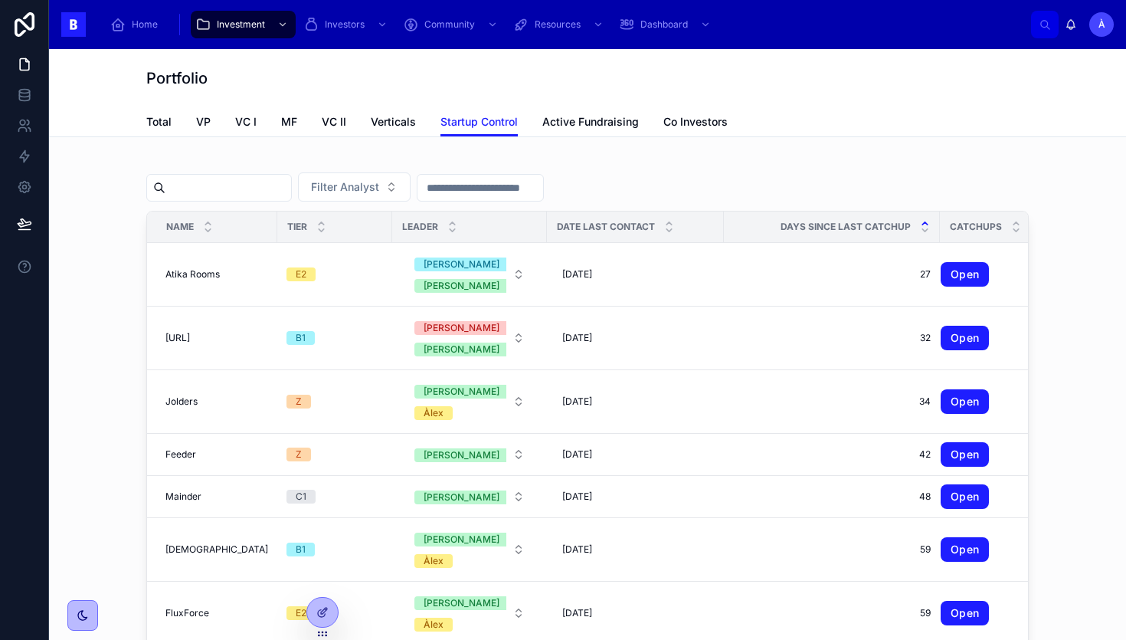
click at [237, 184] on input "text" at bounding box center [228, 187] width 126 height 21
type input "********"
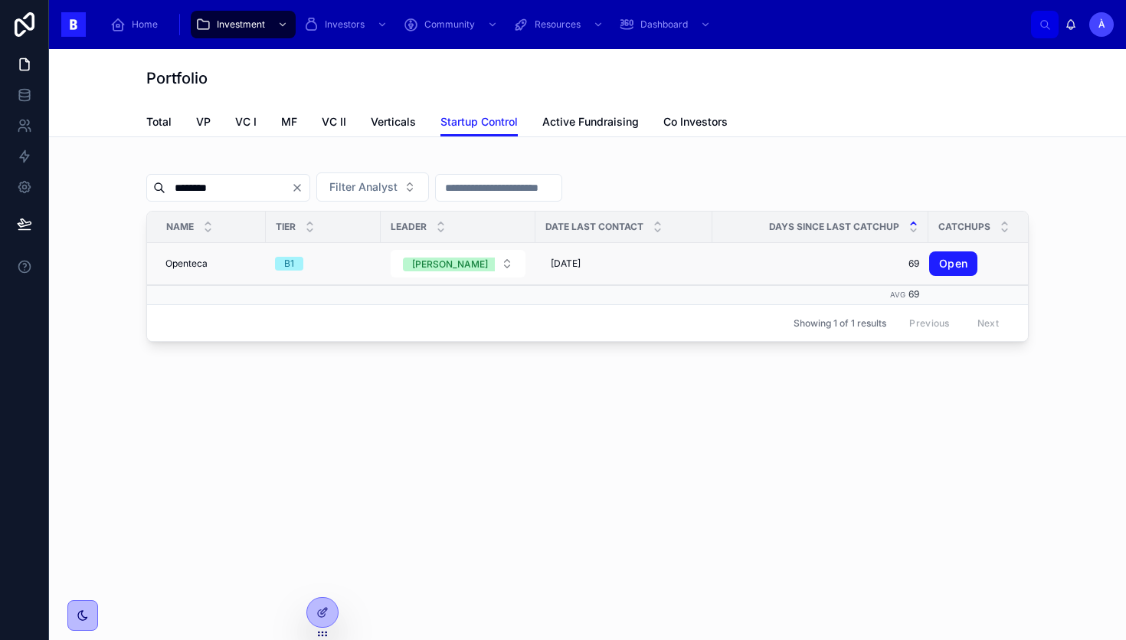
click at [323, 264] on div "B1" at bounding box center [323, 264] width 97 height 14
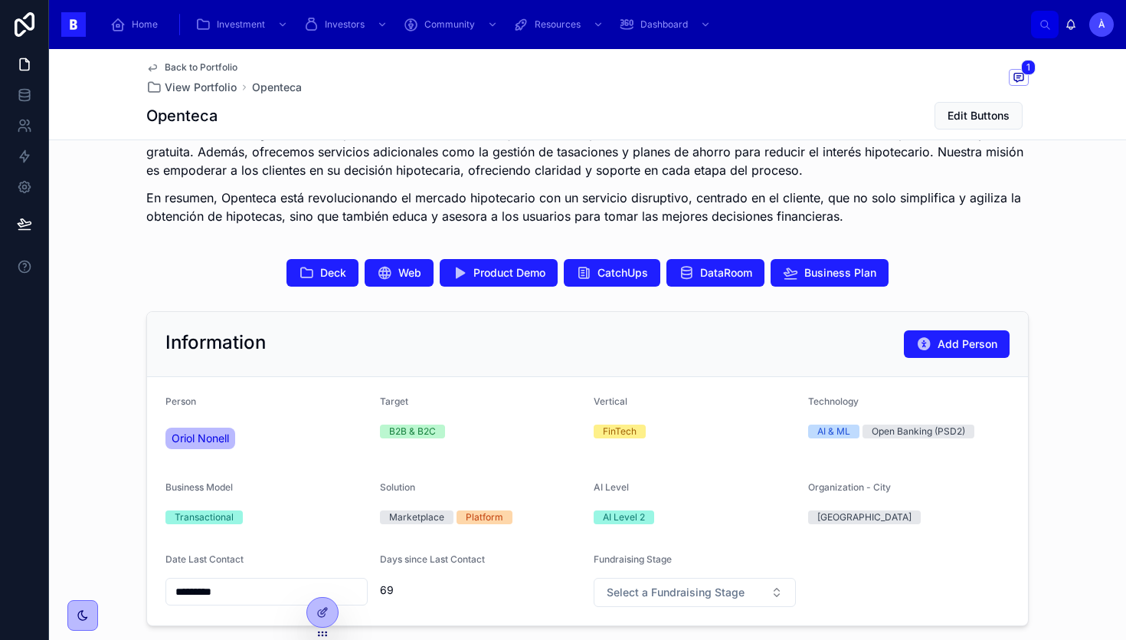
scroll to position [228, 0]
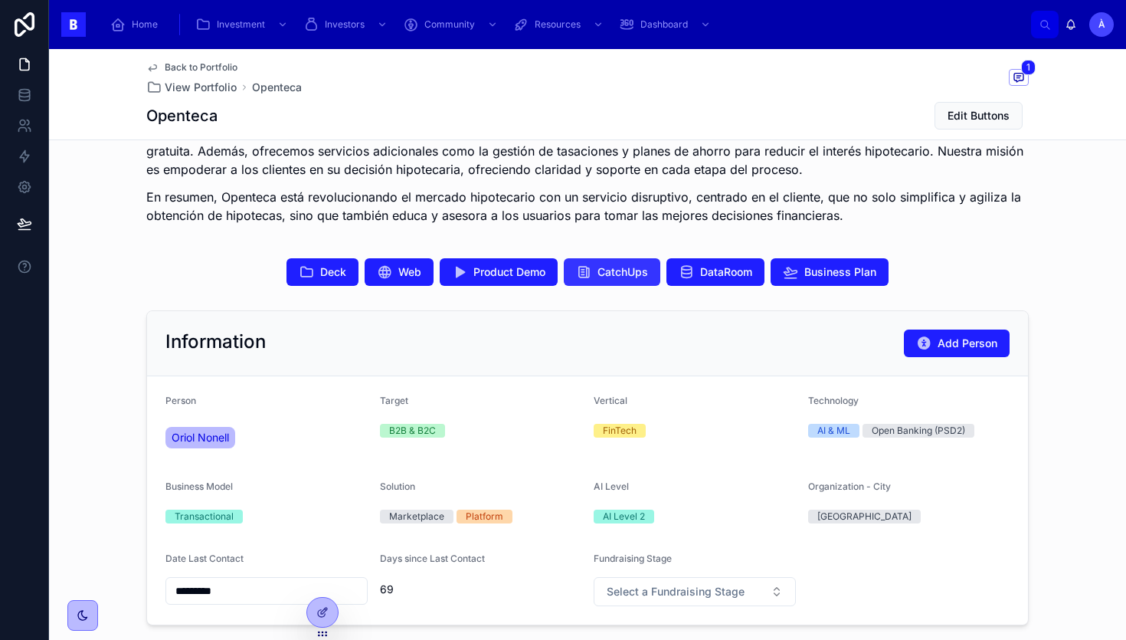
click at [619, 274] on span "CatchUps" at bounding box center [623, 271] width 51 height 15
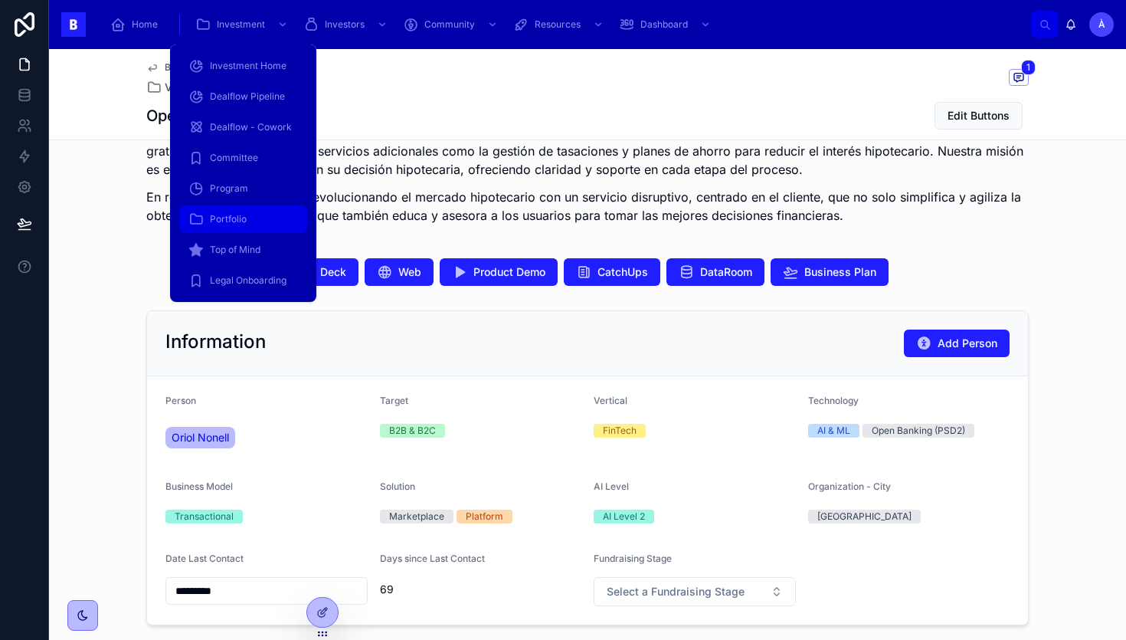
click at [218, 220] on span "Portfolio" at bounding box center [228, 219] width 37 height 12
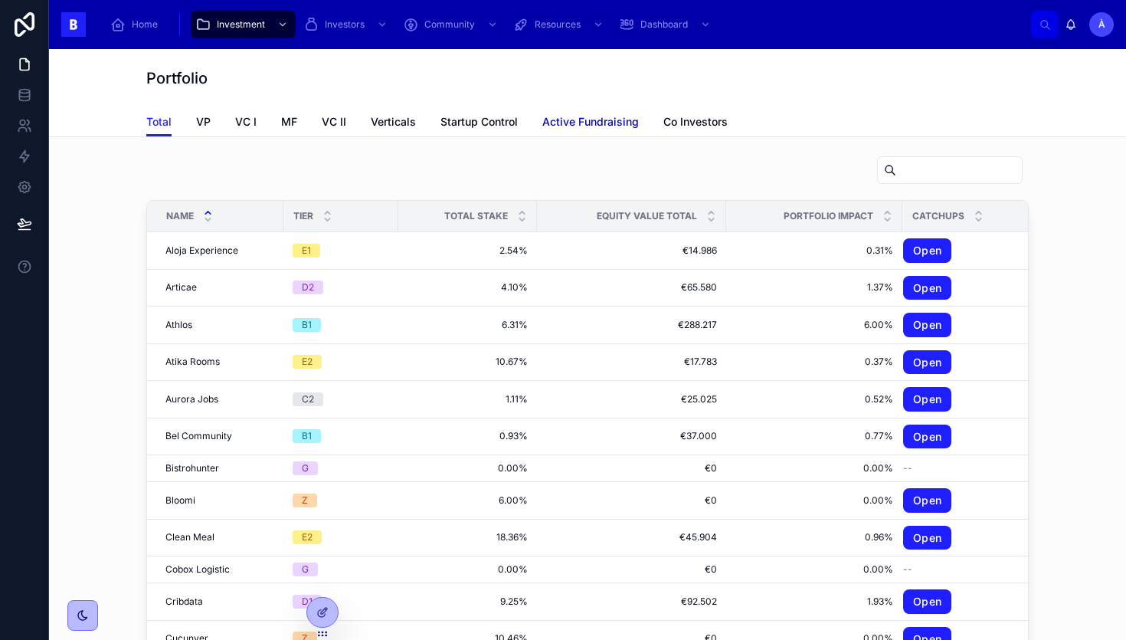
click at [595, 119] on span "Active Fundraising" at bounding box center [590, 121] width 97 height 15
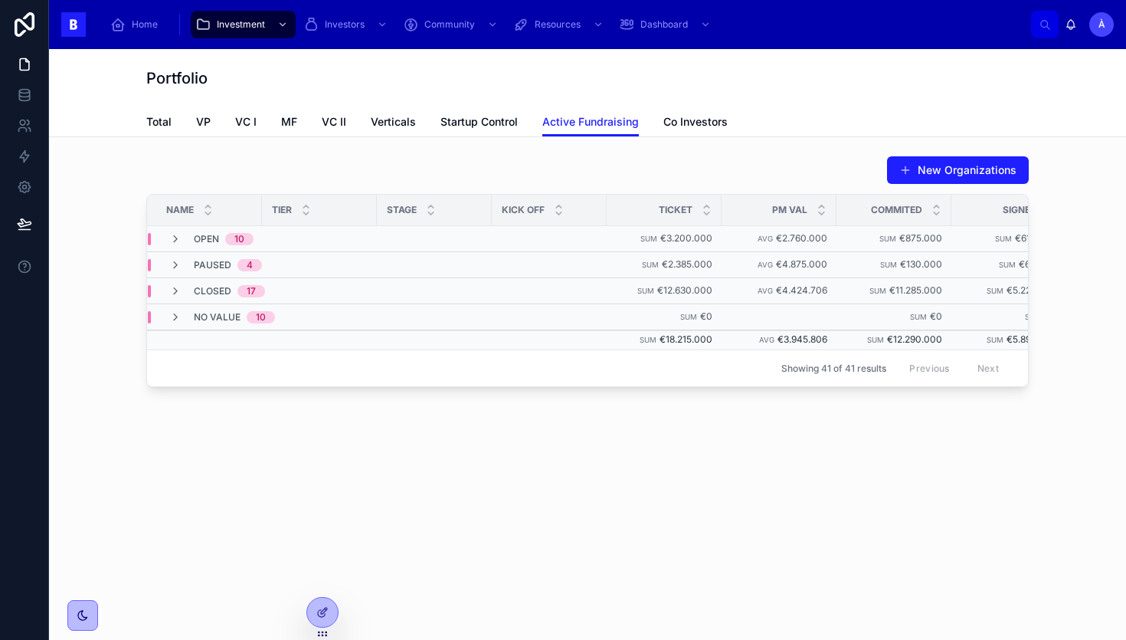
click at [231, 244] on span "10" at bounding box center [239, 239] width 28 height 12
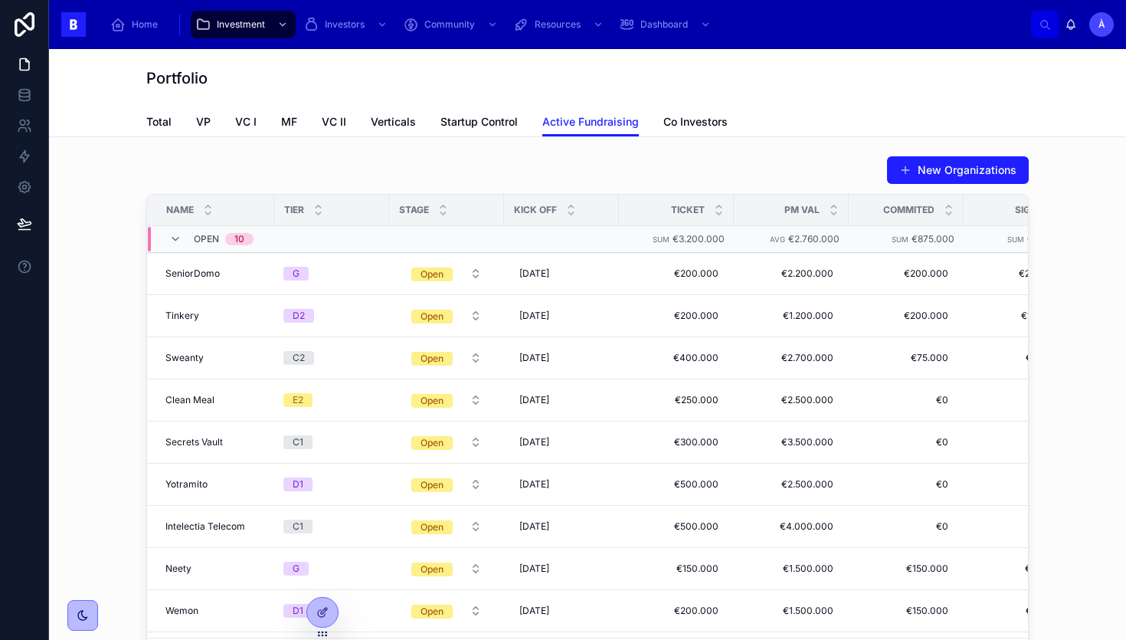
click at [212, 238] on span "Open" at bounding box center [206, 239] width 25 height 12
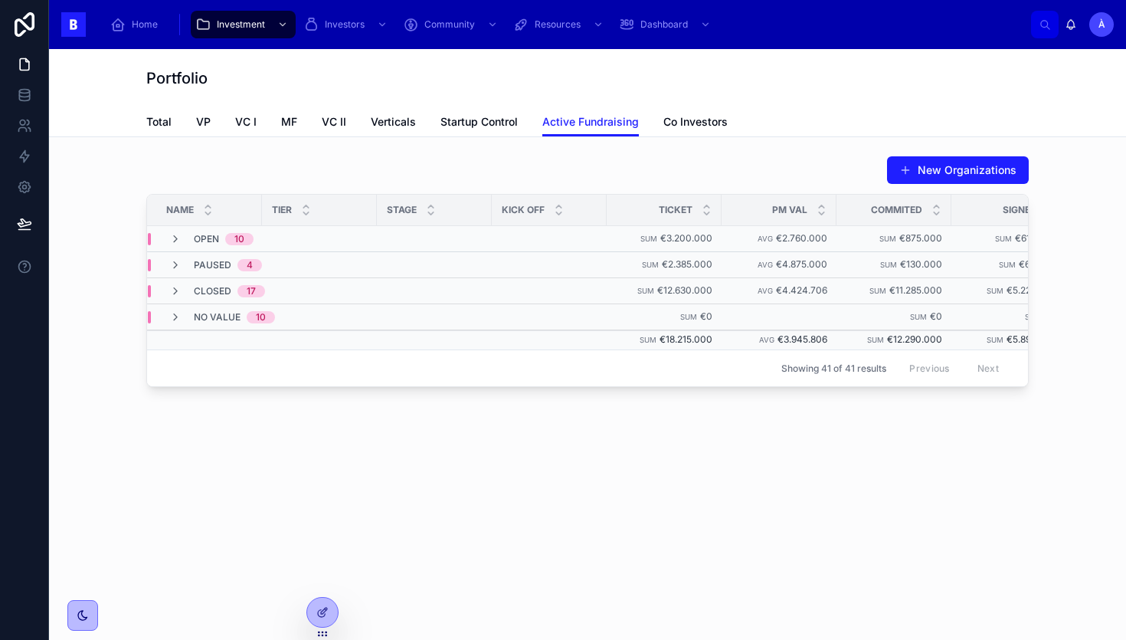
click at [220, 260] on span "Paused" at bounding box center [213, 265] width 38 height 12
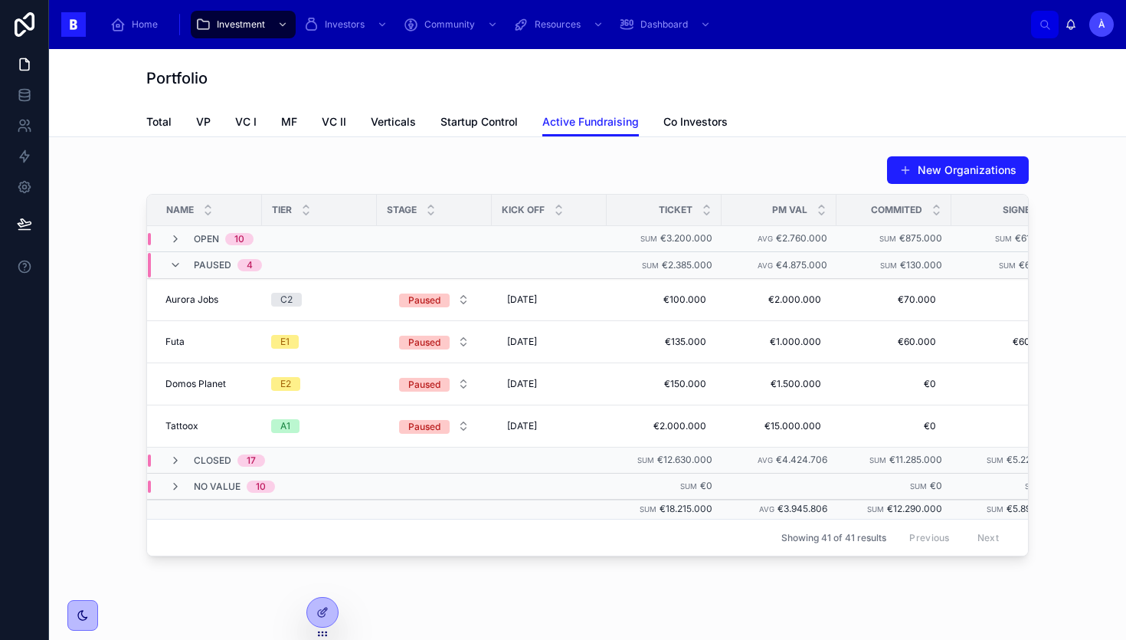
click at [220, 260] on span "Paused" at bounding box center [213, 265] width 38 height 12
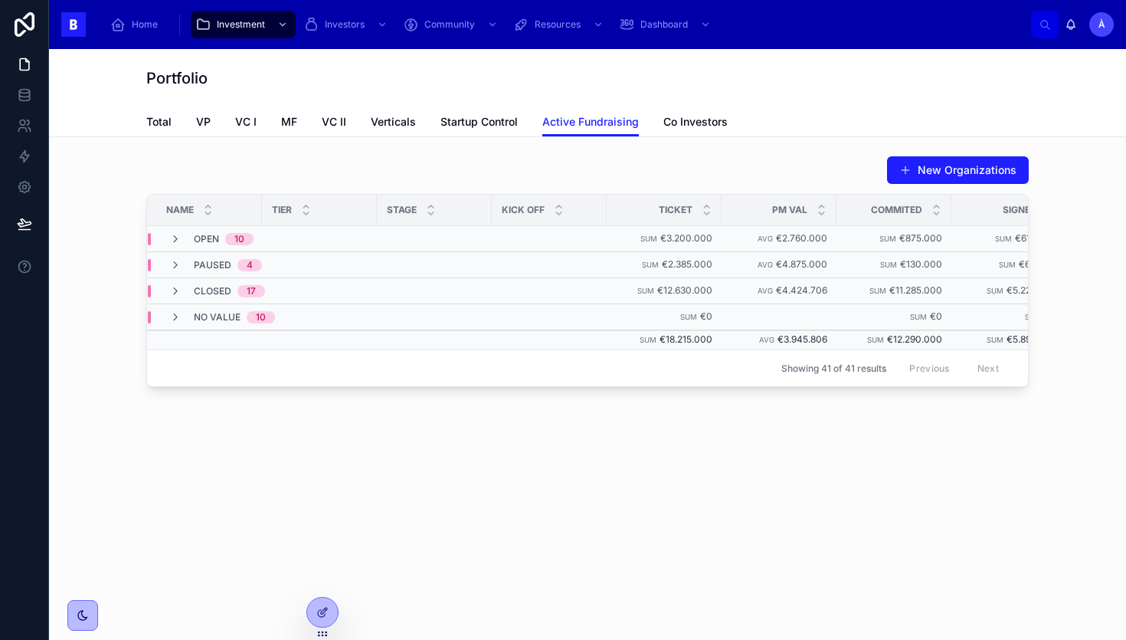
click at [220, 289] on span "Closed" at bounding box center [213, 291] width 38 height 12
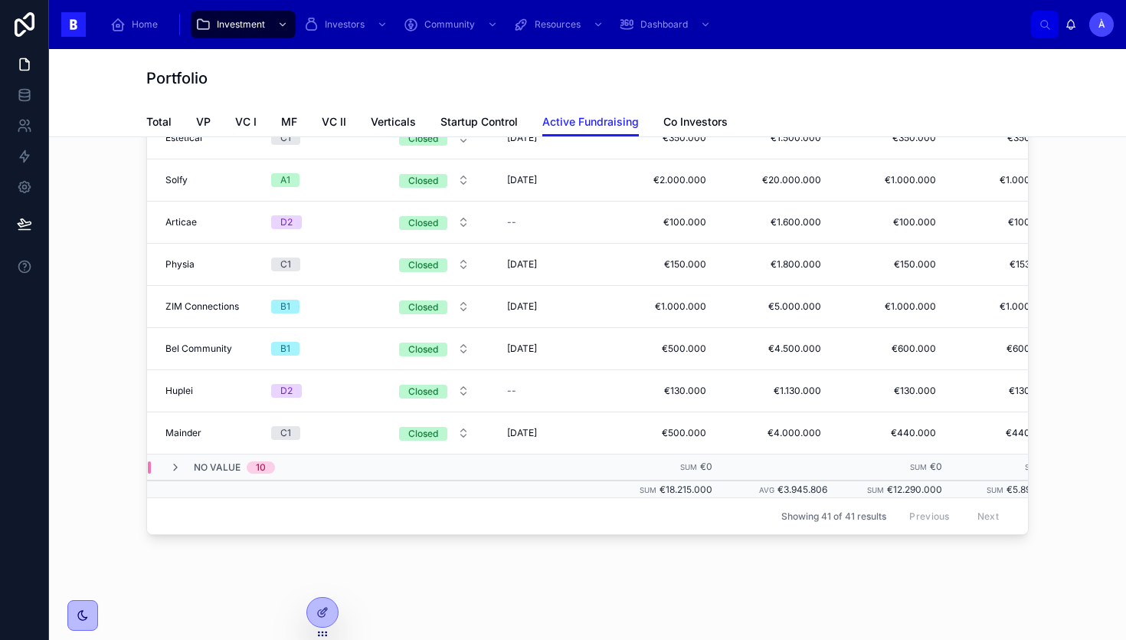
scroll to position [143, 0]
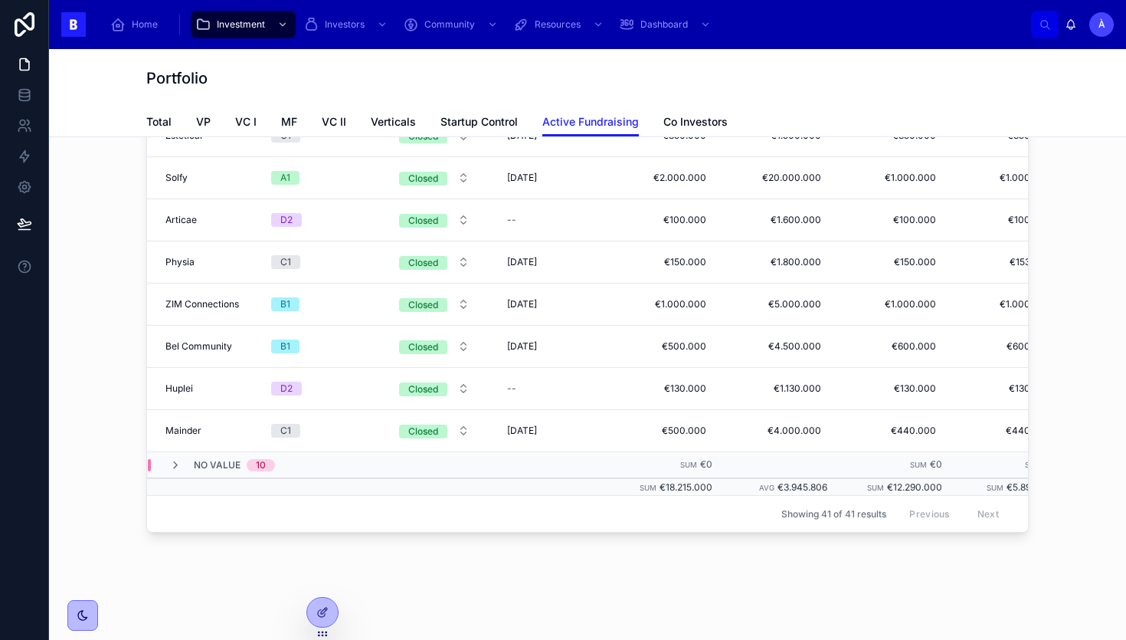
click at [208, 459] on span "No value" at bounding box center [217, 465] width 47 height 12
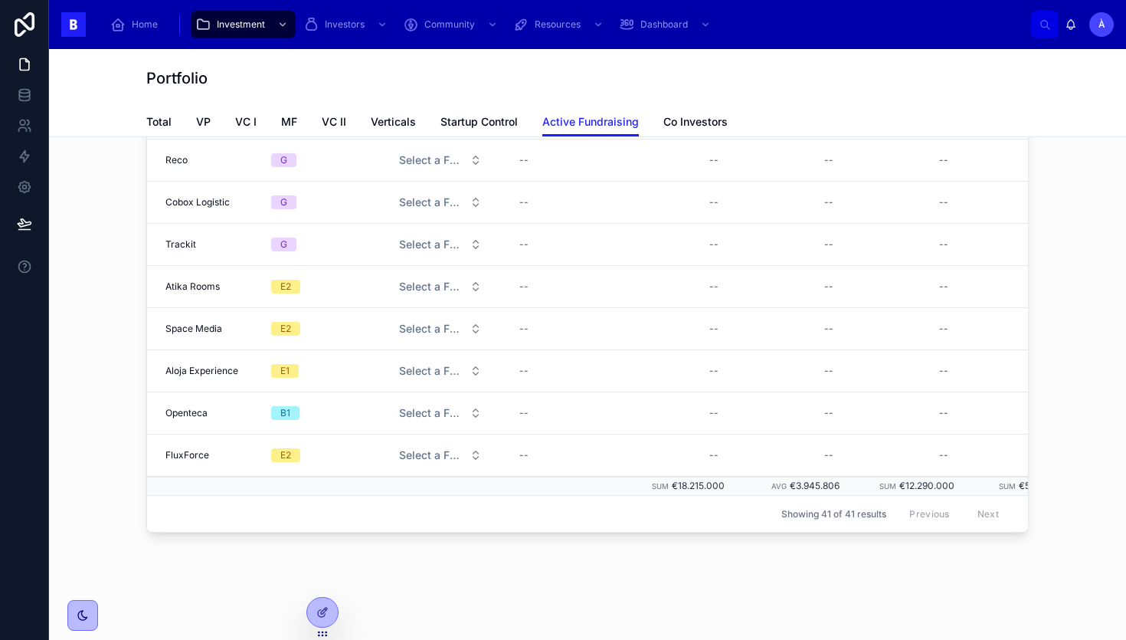
scroll to position [164, 0]
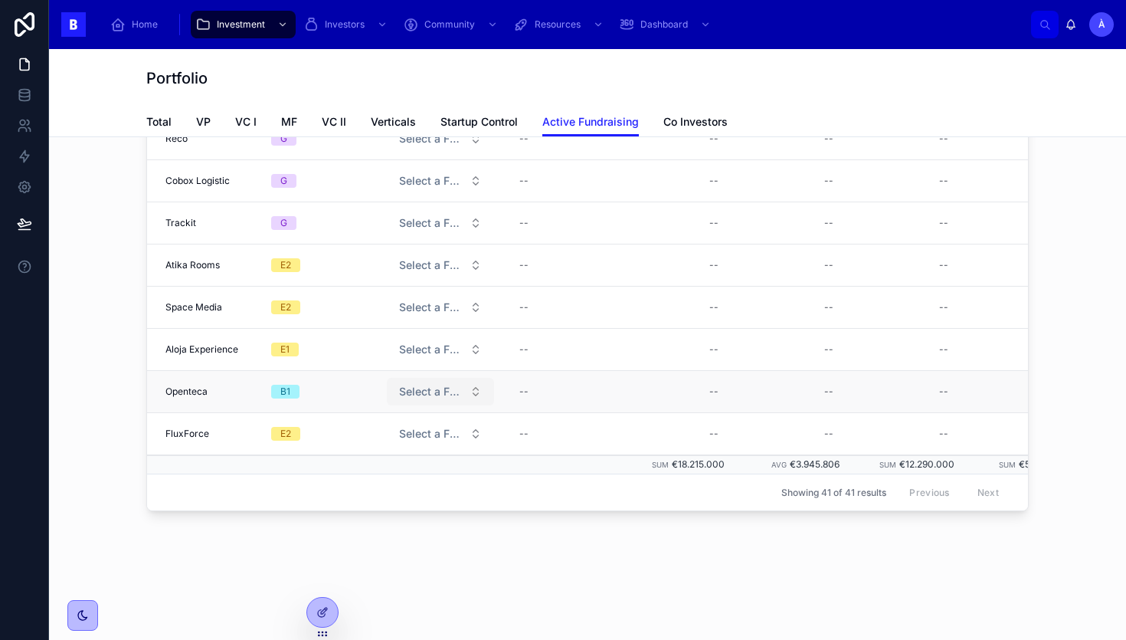
click at [468, 392] on button "Select a Fundraising Stage" at bounding box center [440, 392] width 107 height 28
click at [378, 493] on div "Open" at bounding box center [375, 498] width 23 height 14
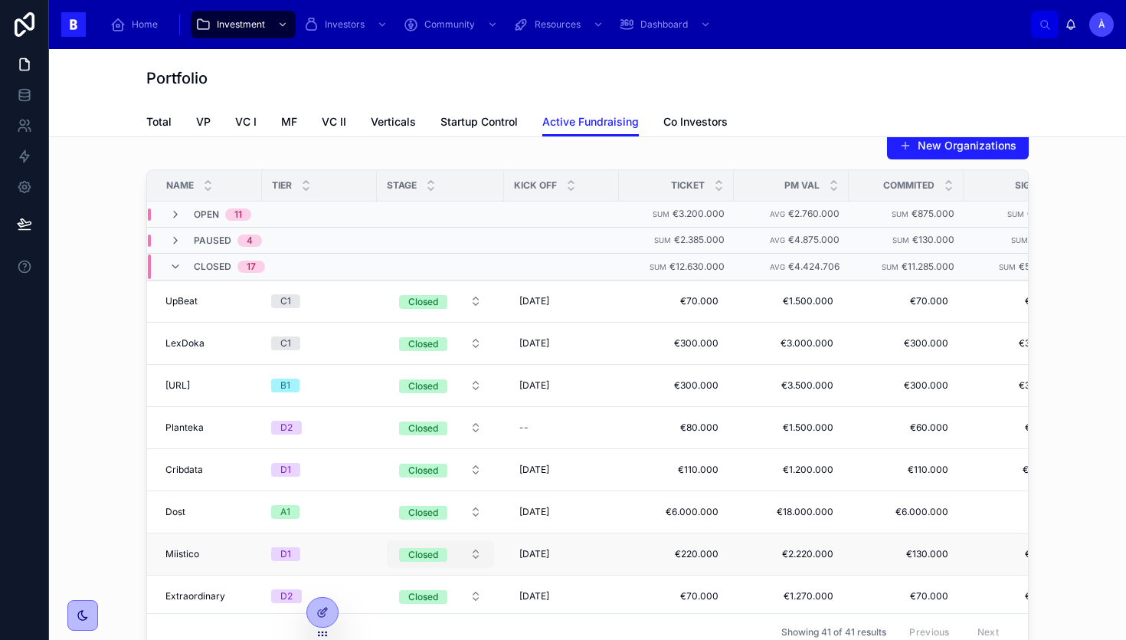
scroll to position [0, 0]
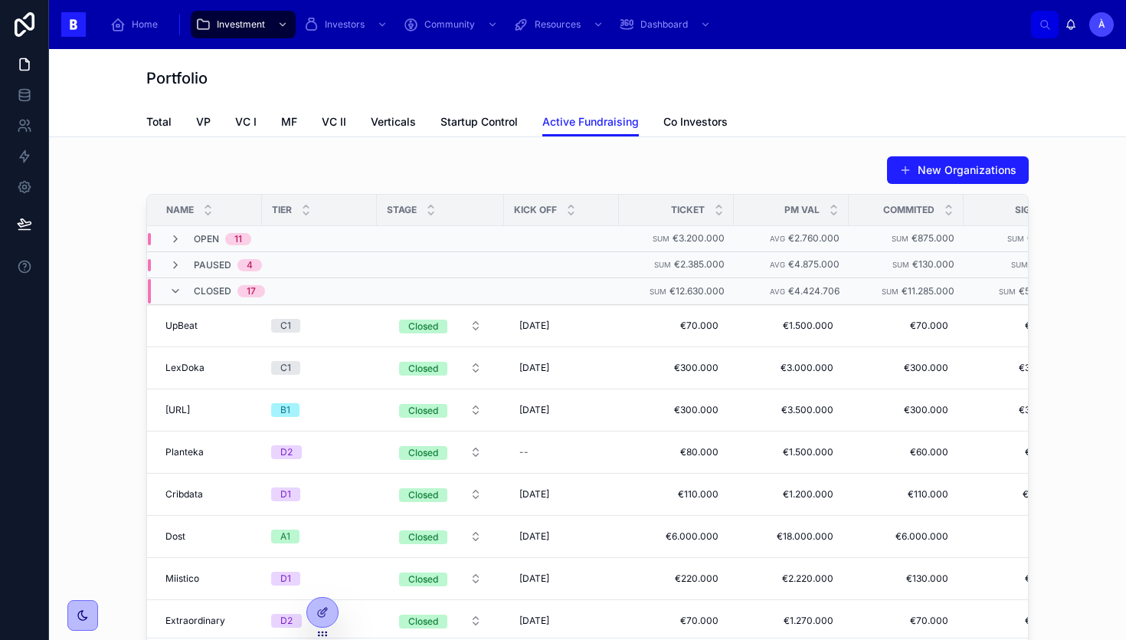
click at [208, 297] on div "Closed 17" at bounding box center [229, 291] width 71 height 25
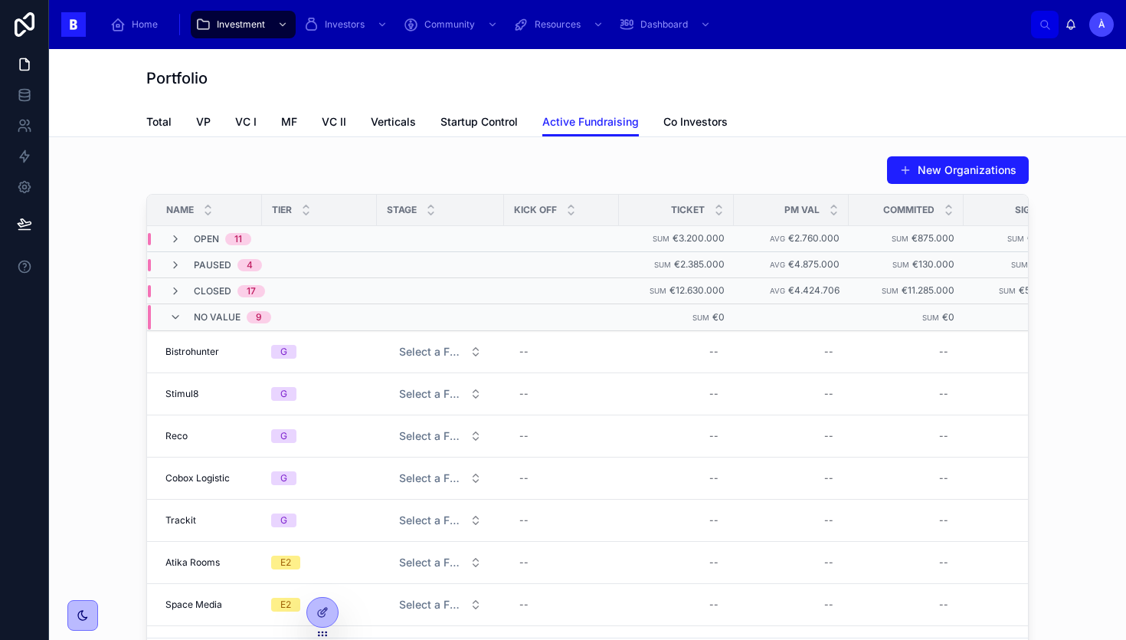
click at [237, 243] on div "11" at bounding box center [238, 239] width 8 height 12
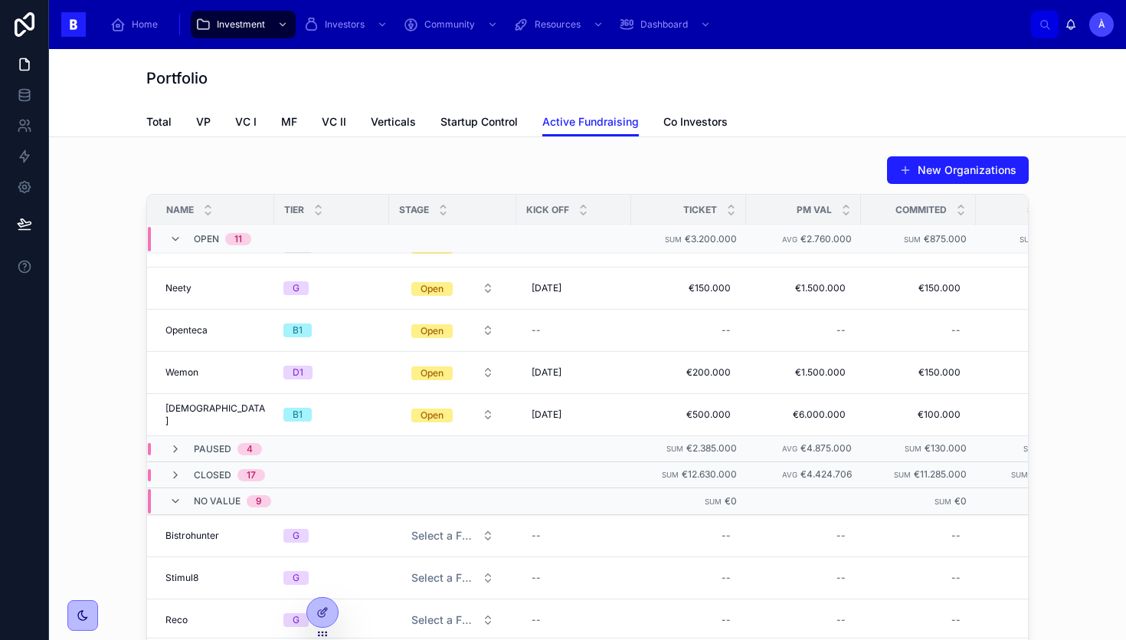
scroll to position [281, 0]
click at [539, 323] on div "--" at bounding box center [574, 329] width 97 height 25
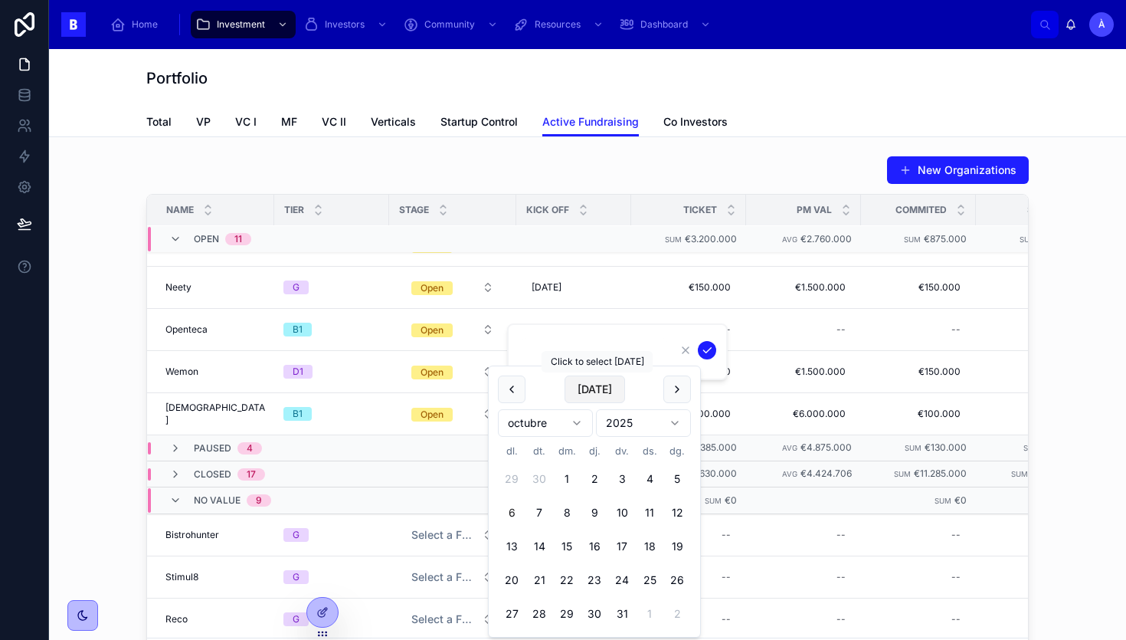
click at [591, 383] on button "[DATE]" at bounding box center [595, 389] width 61 height 28
click at [516, 475] on button "29" at bounding box center [512, 479] width 28 height 28
type input "*********"
click at [709, 350] on icon "submit" at bounding box center [707, 350] width 12 height 12
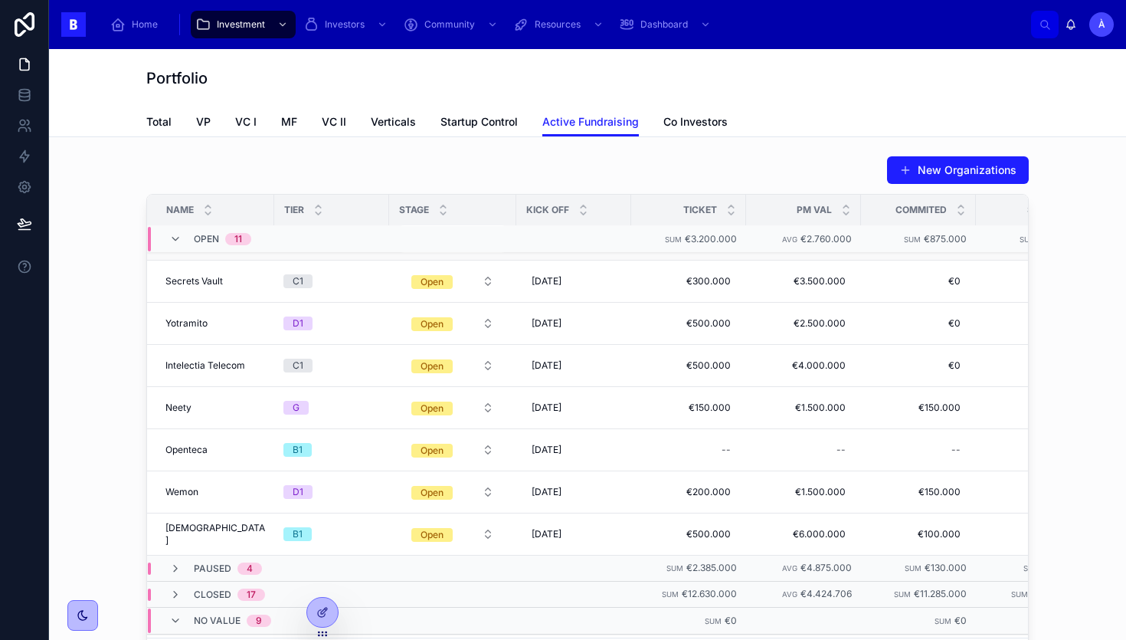
scroll to position [162, 0]
click at [714, 437] on div "--" at bounding box center [689, 449] width 97 height 25
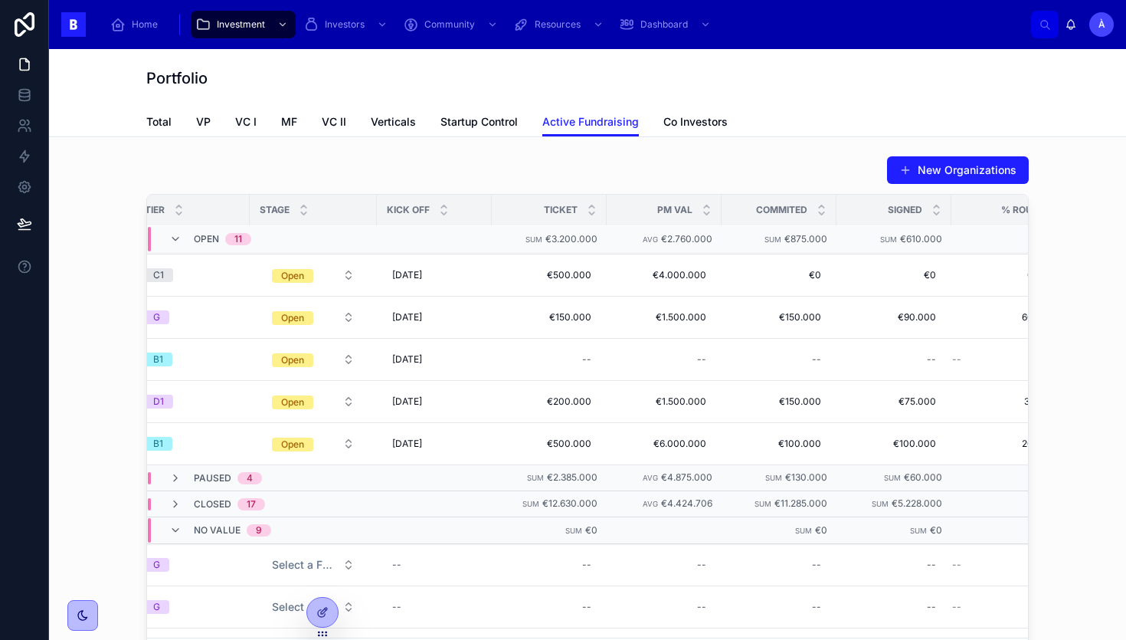
scroll to position [252, 139]
click at [543, 354] on div "--" at bounding box center [549, 358] width 97 height 25
type input "********"
click at [756, 379] on icon "submit" at bounding box center [758, 379] width 12 height 12
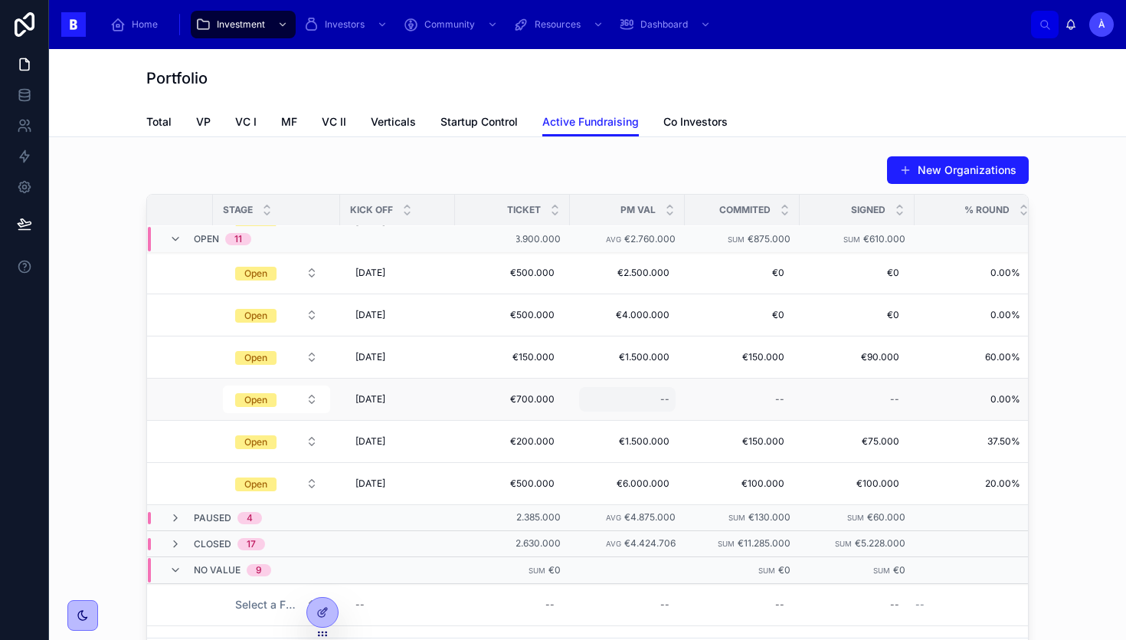
scroll to position [210, 176]
click at [632, 394] on div "--" at bounding box center [627, 400] width 97 height 25
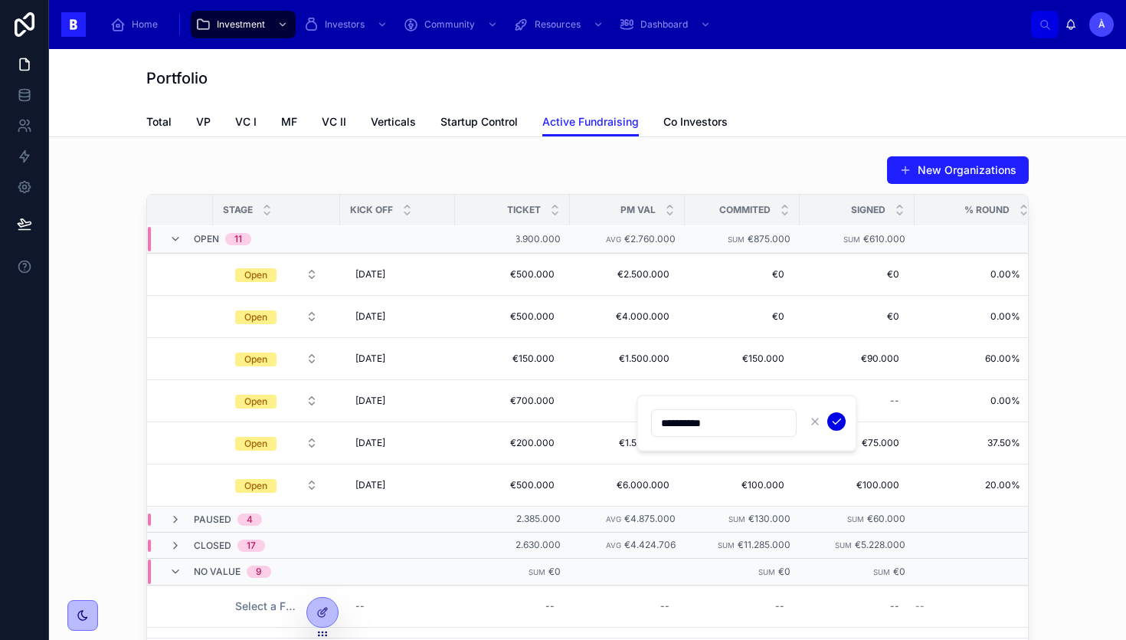
type input "**********"
click at [840, 418] on icon "submit" at bounding box center [837, 421] width 12 height 12
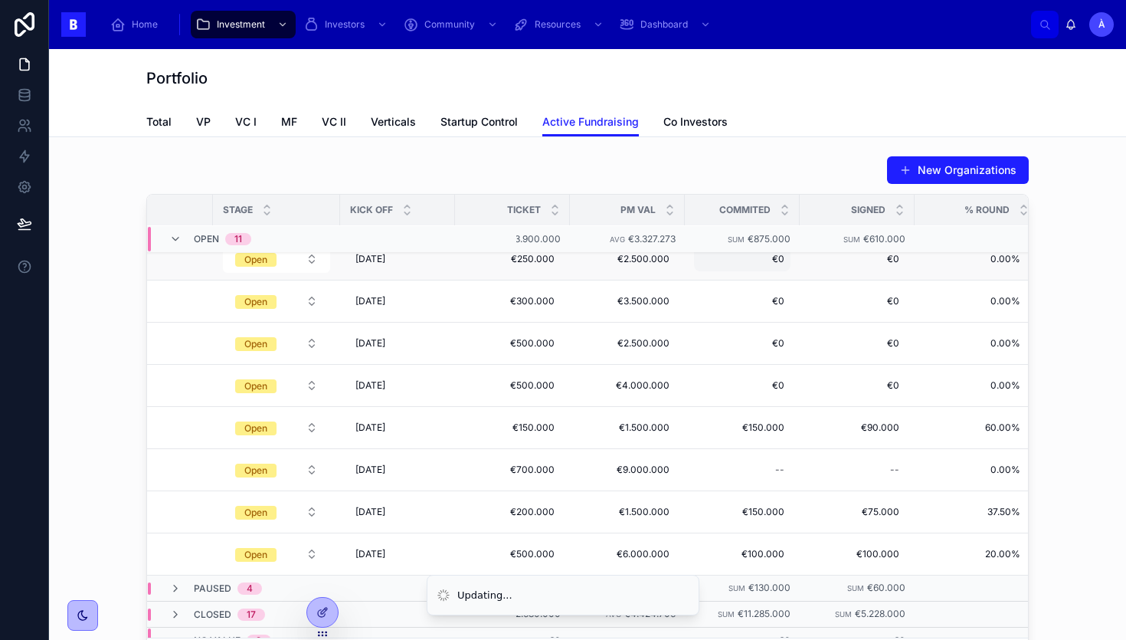
scroll to position [133, 176]
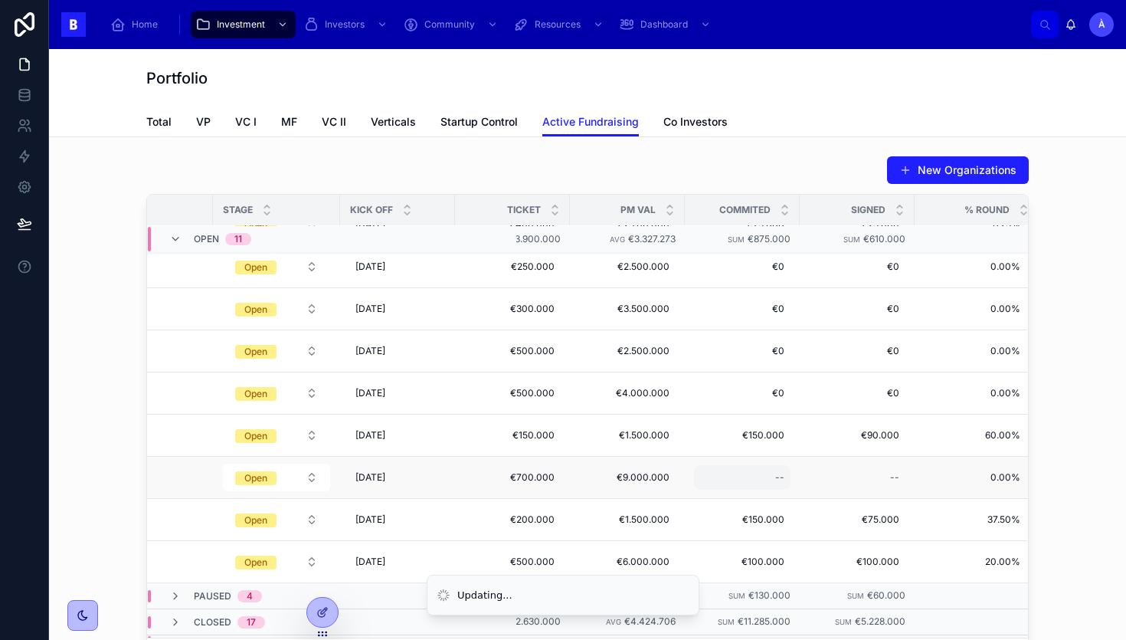
click at [742, 473] on div "--" at bounding box center [742, 477] width 97 height 25
type input "********"
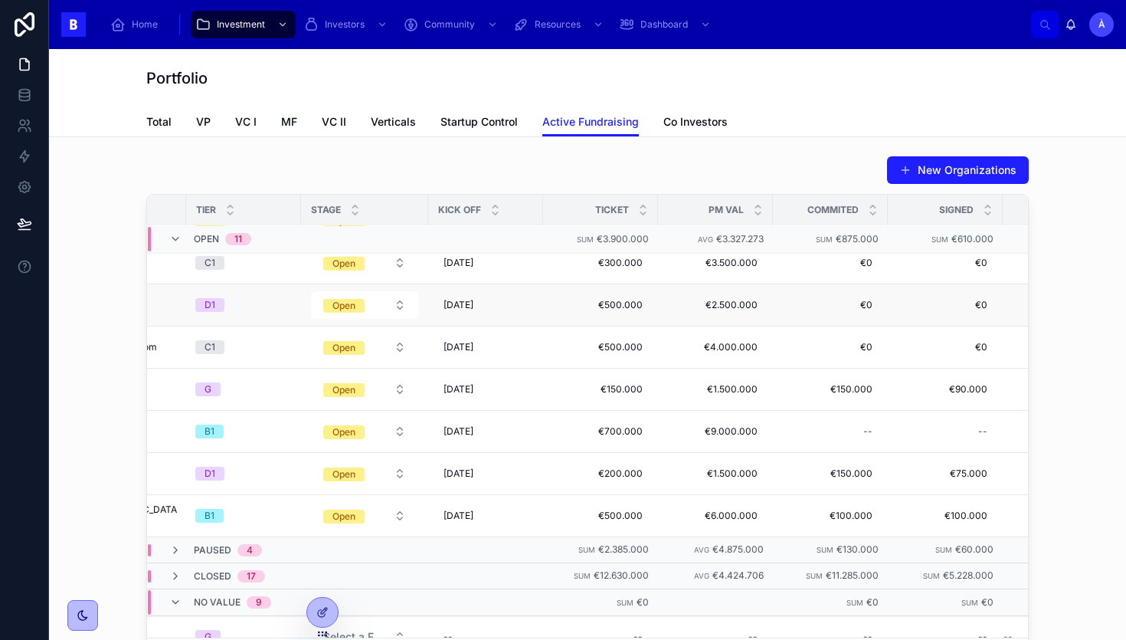
scroll to position [179, 176]
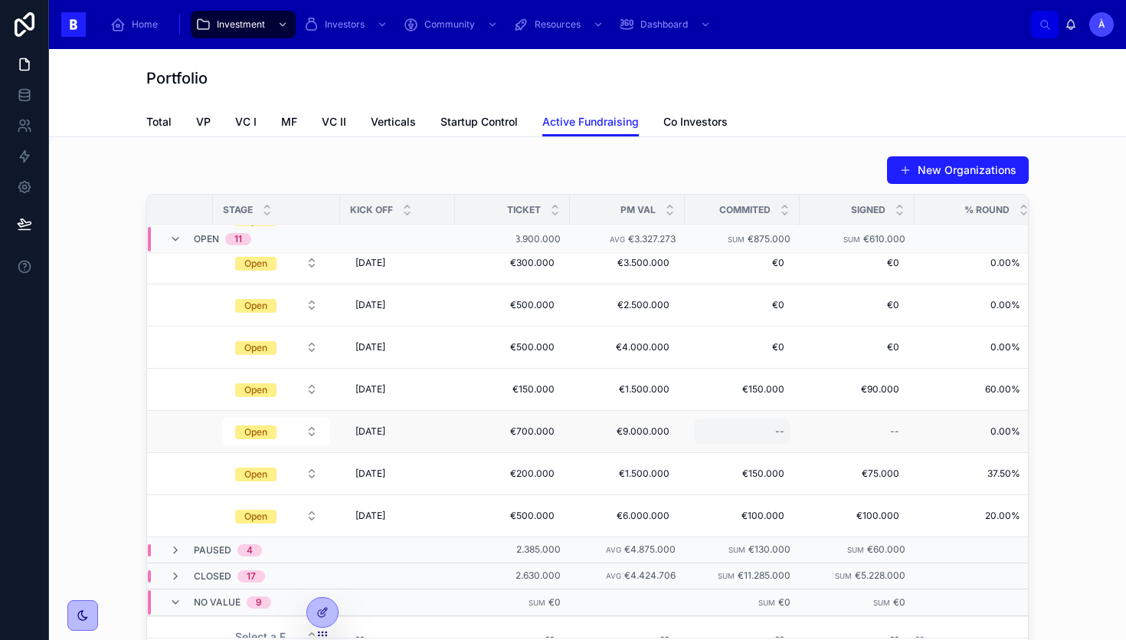
click at [749, 427] on div "--" at bounding box center [742, 431] width 97 height 25
click at [948, 451] on icon "submit" at bounding box center [951, 452] width 12 height 12
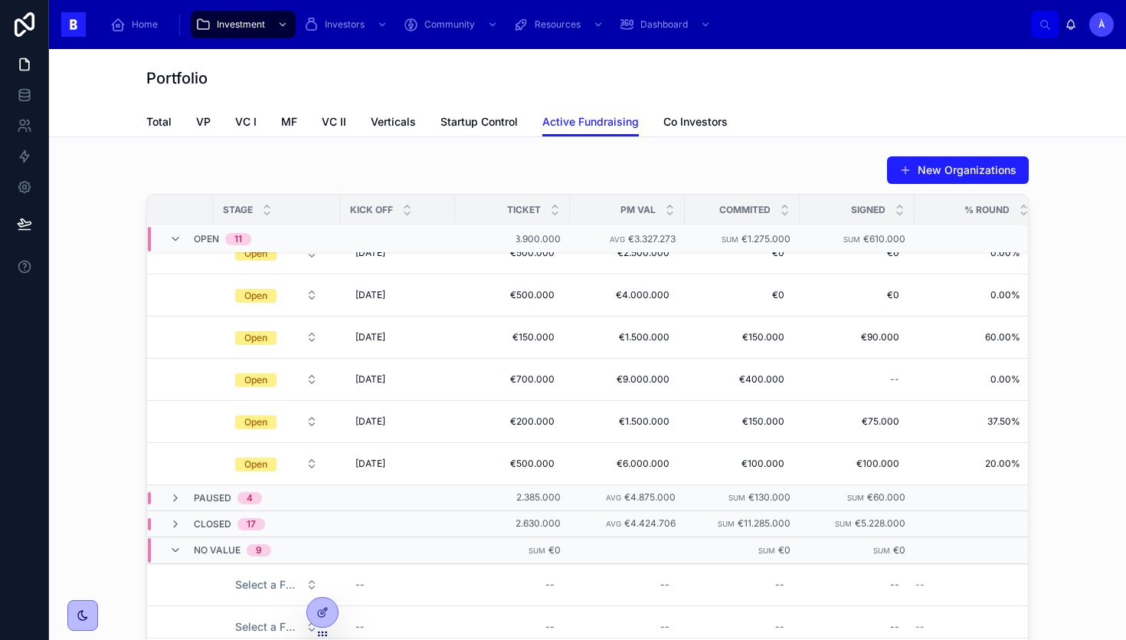
scroll to position [238, 176]
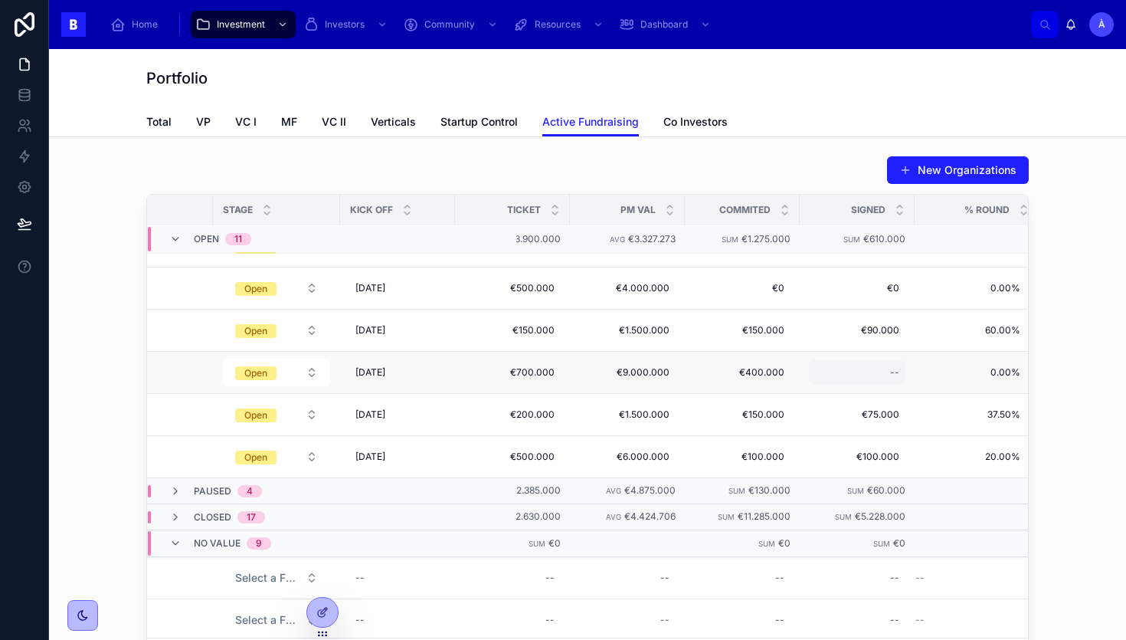
click at [874, 371] on div "--" at bounding box center [857, 372] width 97 height 25
type input "**"
click at [1070, 392] on icon "submit" at bounding box center [1067, 393] width 8 height 5
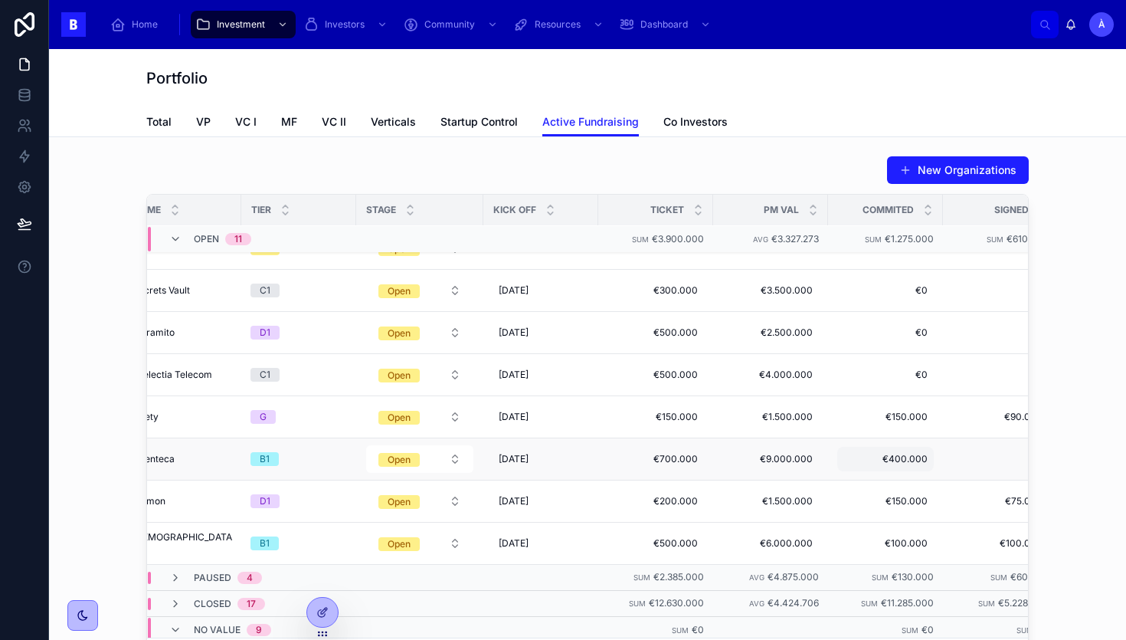
scroll to position [152, 0]
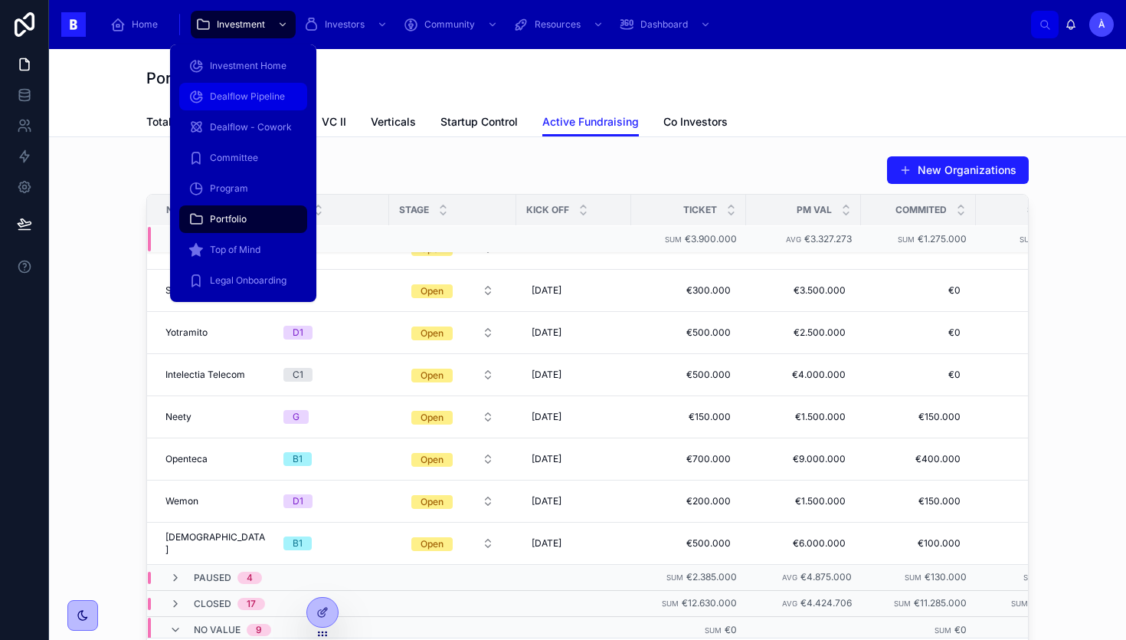
click at [249, 100] on span "Dealflow Pipeline" at bounding box center [247, 96] width 75 height 12
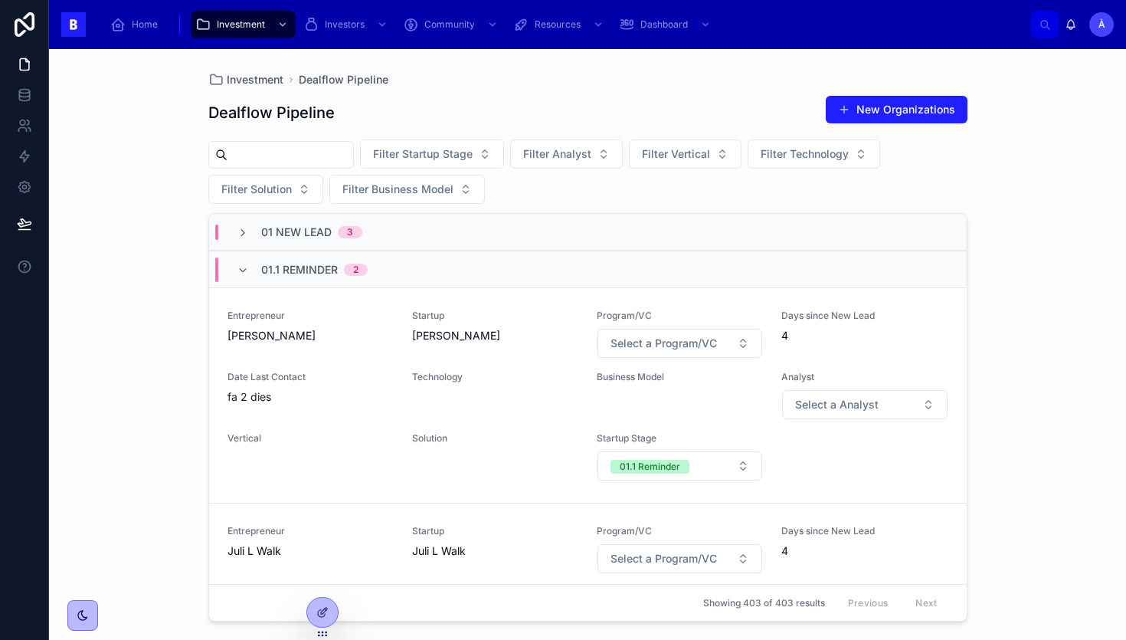
click at [352, 266] on span "2" at bounding box center [356, 270] width 24 height 12
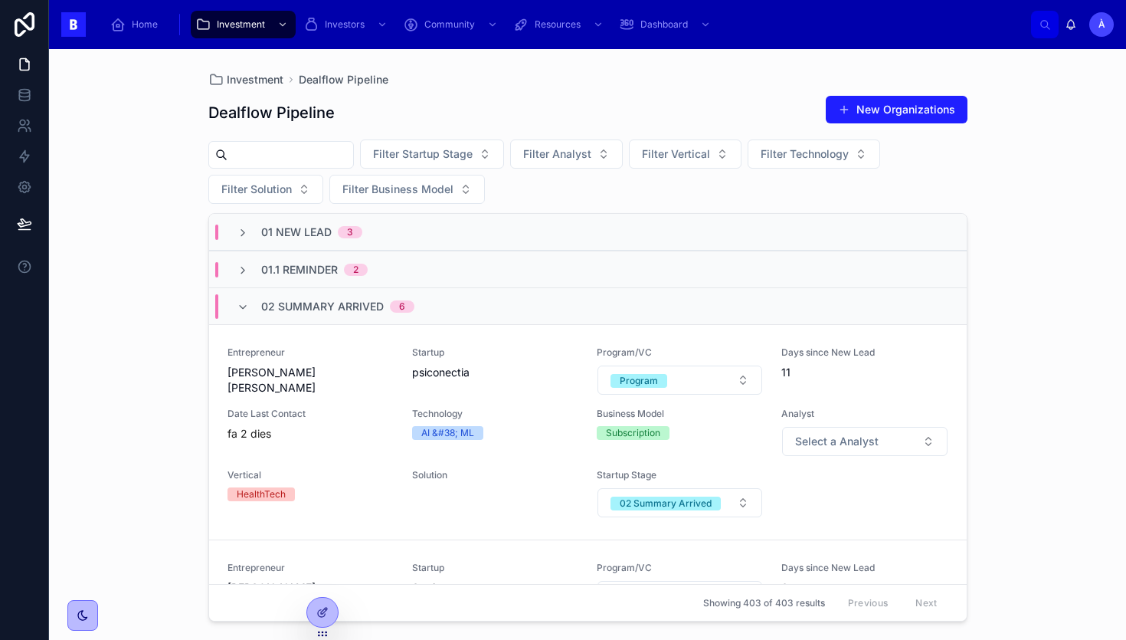
click at [304, 311] on span "02 Summary Arrived" at bounding box center [322, 306] width 123 height 15
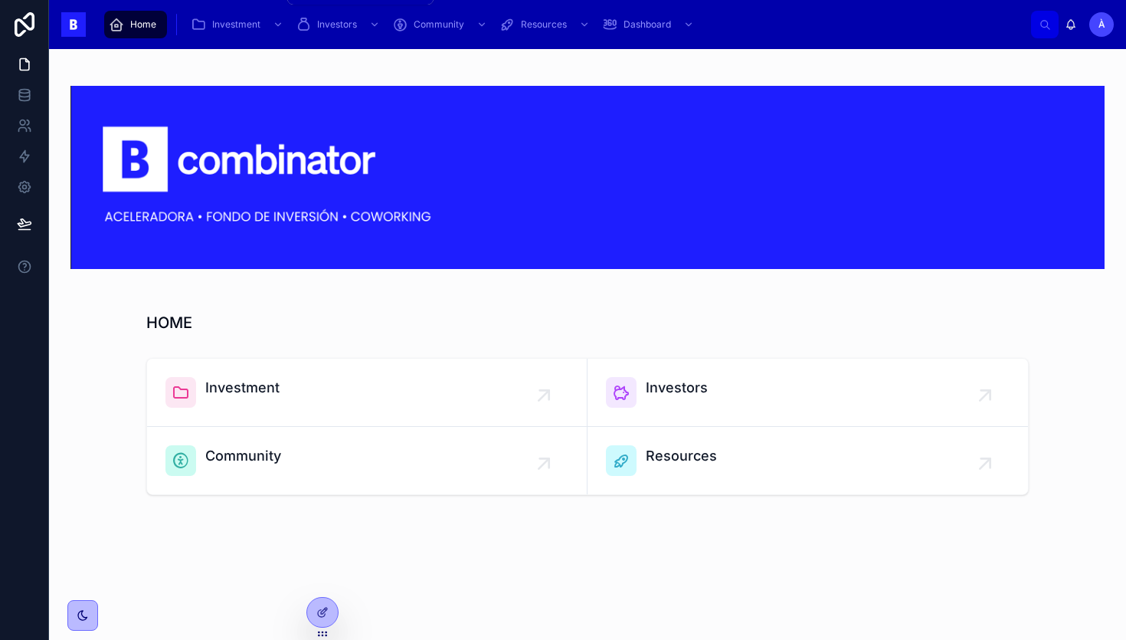
click at [248, 34] on div "Investment" at bounding box center [239, 24] width 96 height 25
